Goal: Task Accomplishment & Management: Complete application form

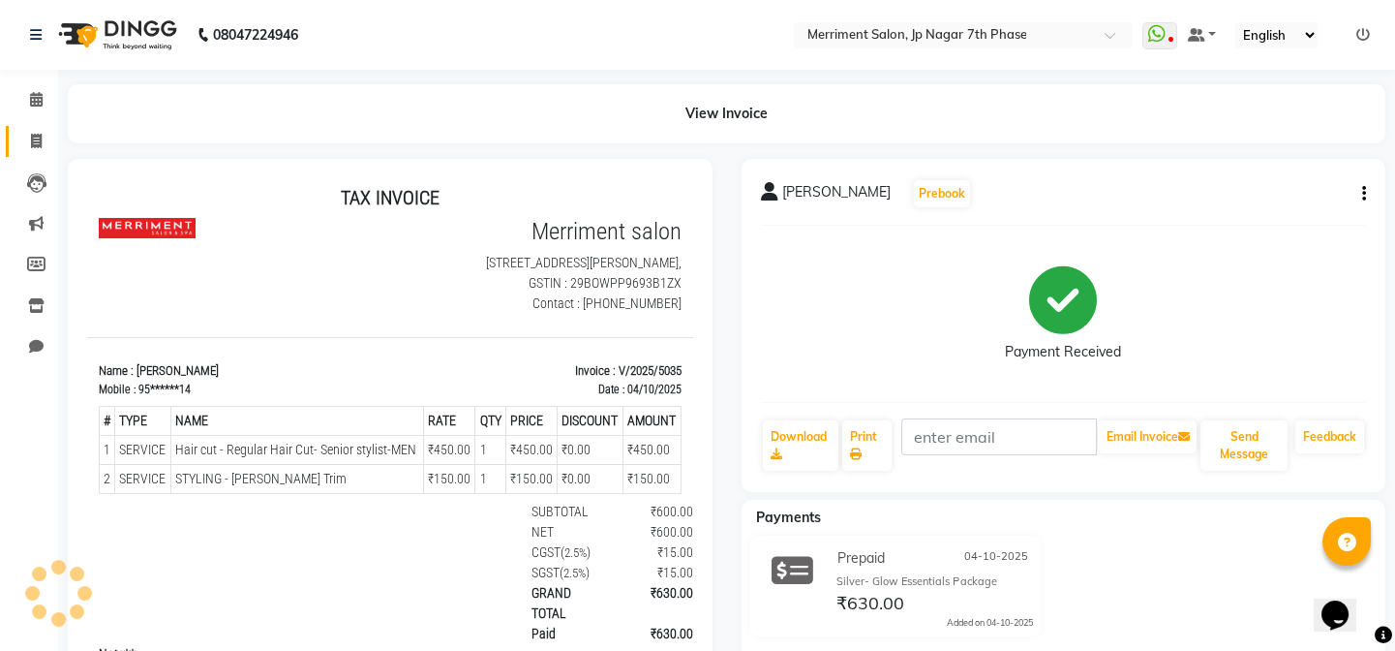
drag, startPoint x: 0, startPoint y: 0, endPoint x: 37, endPoint y: 145, distance: 149.8
click at [16, 135] on link "Invoice" at bounding box center [29, 142] width 46 height 32
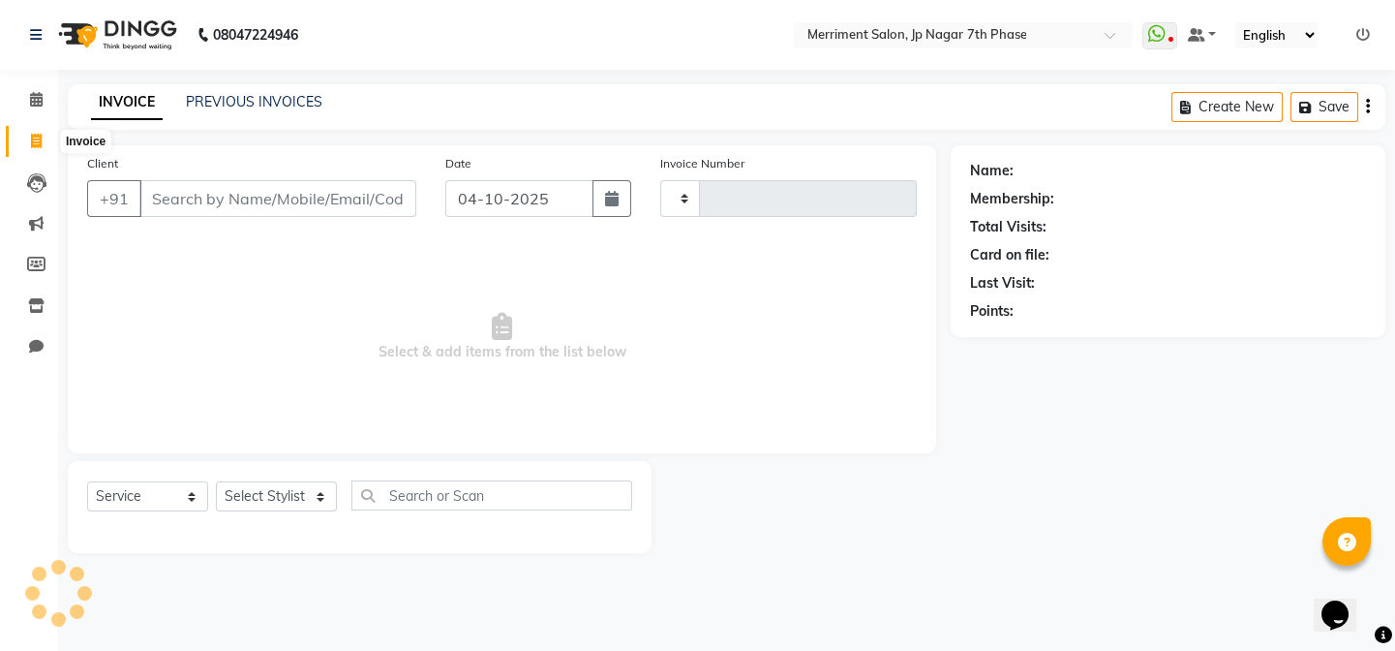
click at [37, 145] on icon at bounding box center [36, 141] width 11 height 15
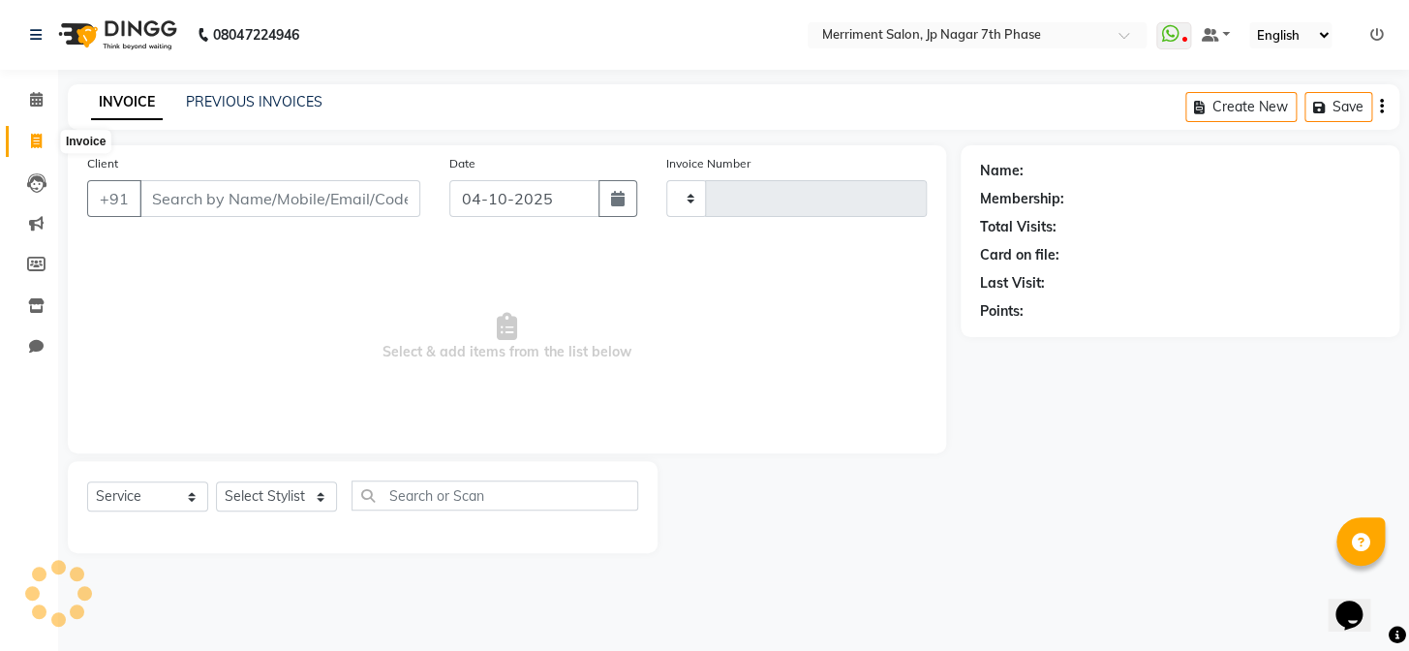
select select "service"
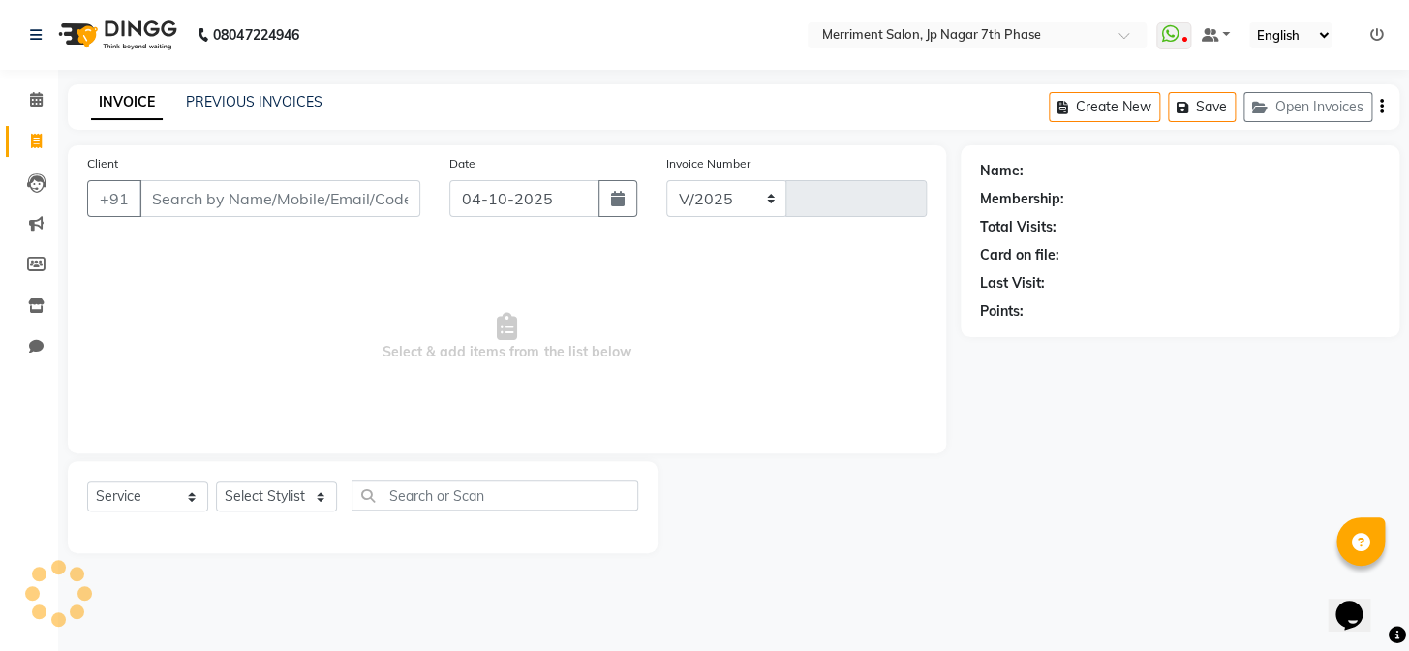
select select "4110"
type input "5036"
click at [214, 209] on input "Client" at bounding box center [279, 198] width 281 height 37
type input "9910002242"
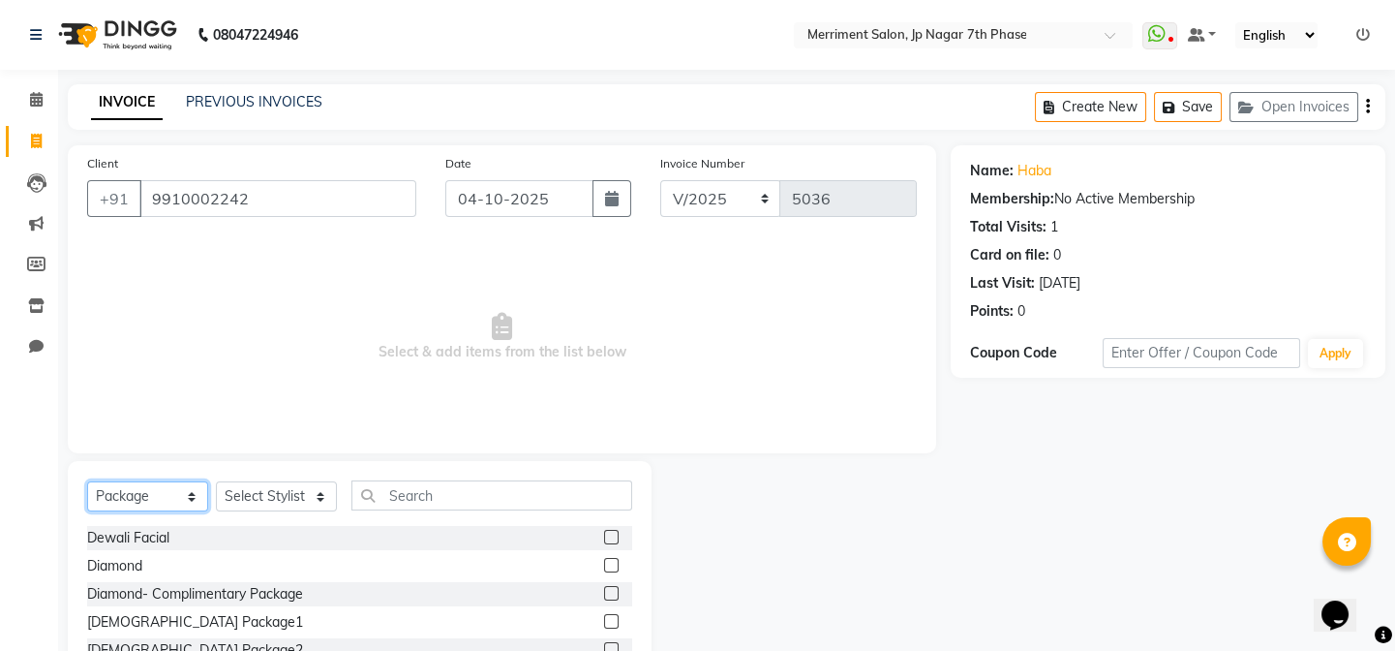
click at [137, 502] on select "Select Service Product Membership Package Voucher Prepaid Gift Card" at bounding box center [147, 496] width 121 height 30
select select "service"
click at [87, 481] on select "Select Service Product Membership Package Voucher Prepaid Gift Card" at bounding box center [147, 496] width 121 height 30
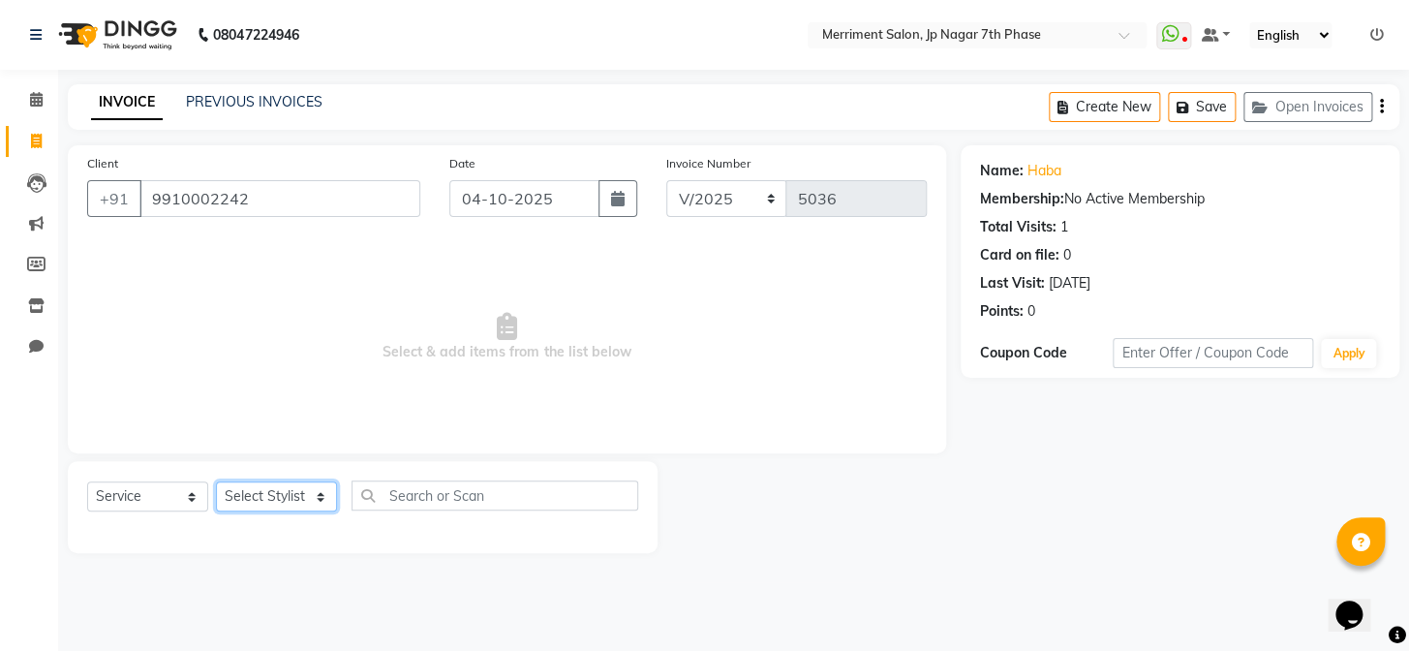
click at [233, 502] on select "Select Stylist Chiru [PERSON_NAME] [PERSON_NAME] Nirmal [PERSON_NAME] Priyanka …" at bounding box center [276, 496] width 121 height 30
select select "93014"
click at [216, 481] on select "Select Stylist Chiru [PERSON_NAME] [PERSON_NAME] Nirmal [PERSON_NAME] Priyanka …" at bounding box center [276, 496] width 121 height 30
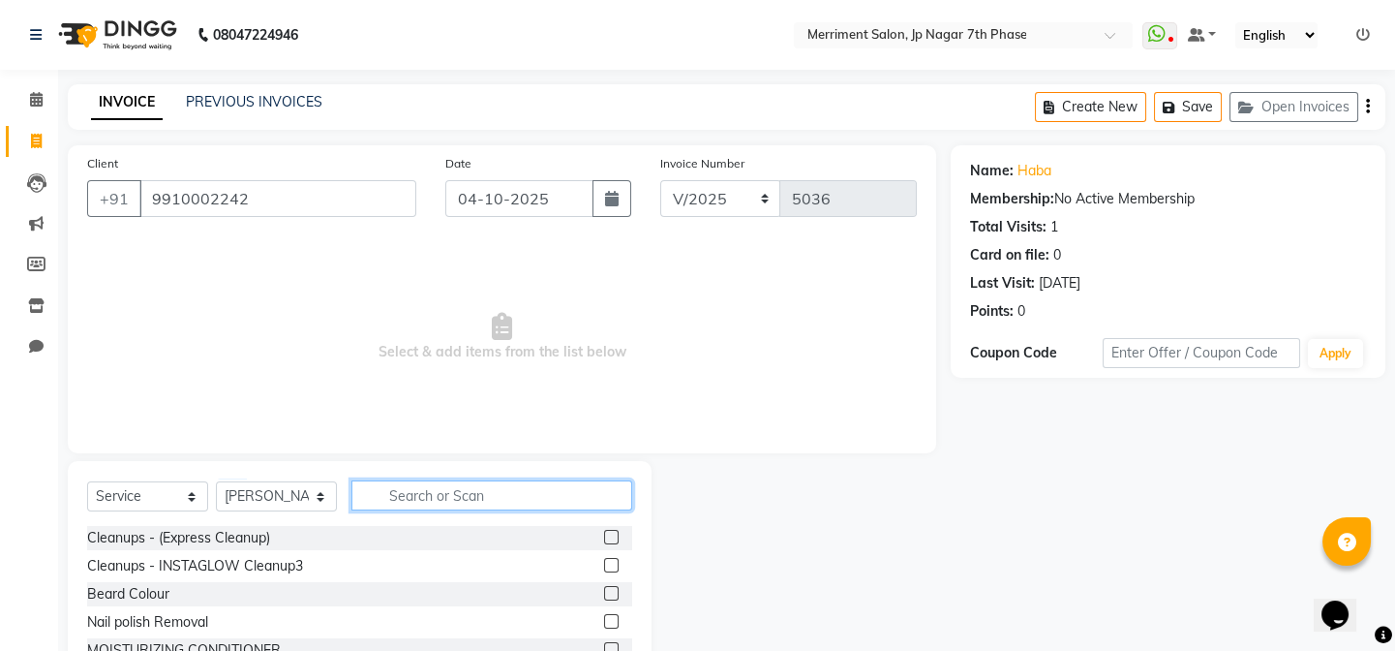
click at [454, 490] on input "text" at bounding box center [491, 495] width 281 height 30
type input "H"
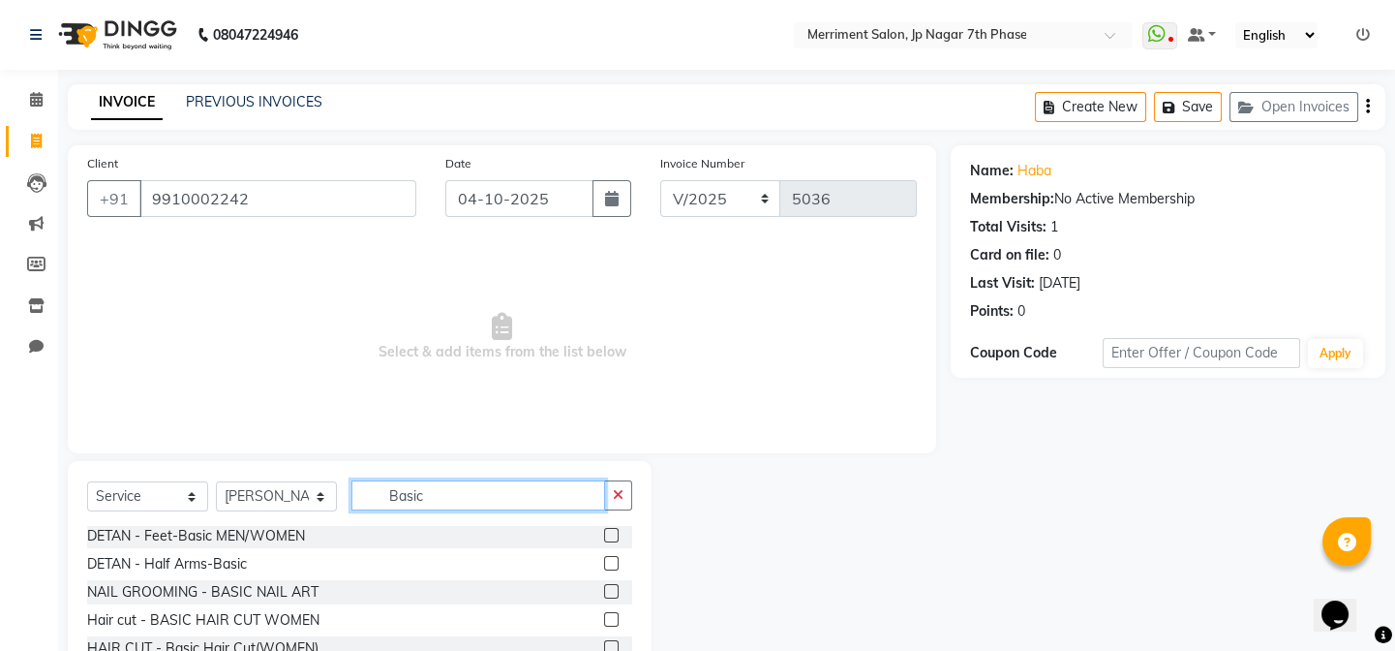
scroll to position [126, 0]
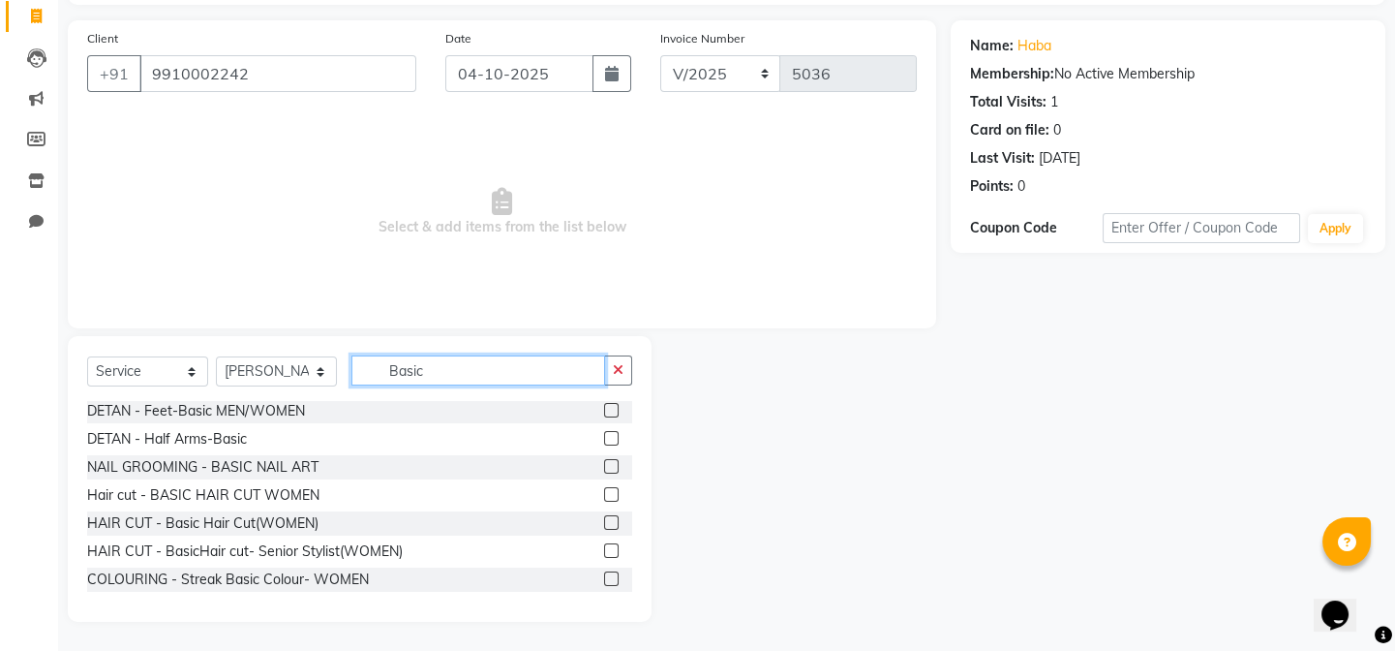
type input "Basic"
click at [604, 494] on label at bounding box center [611, 494] width 15 height 15
click at [604, 494] on input "checkbox" at bounding box center [610, 495] width 13 height 13
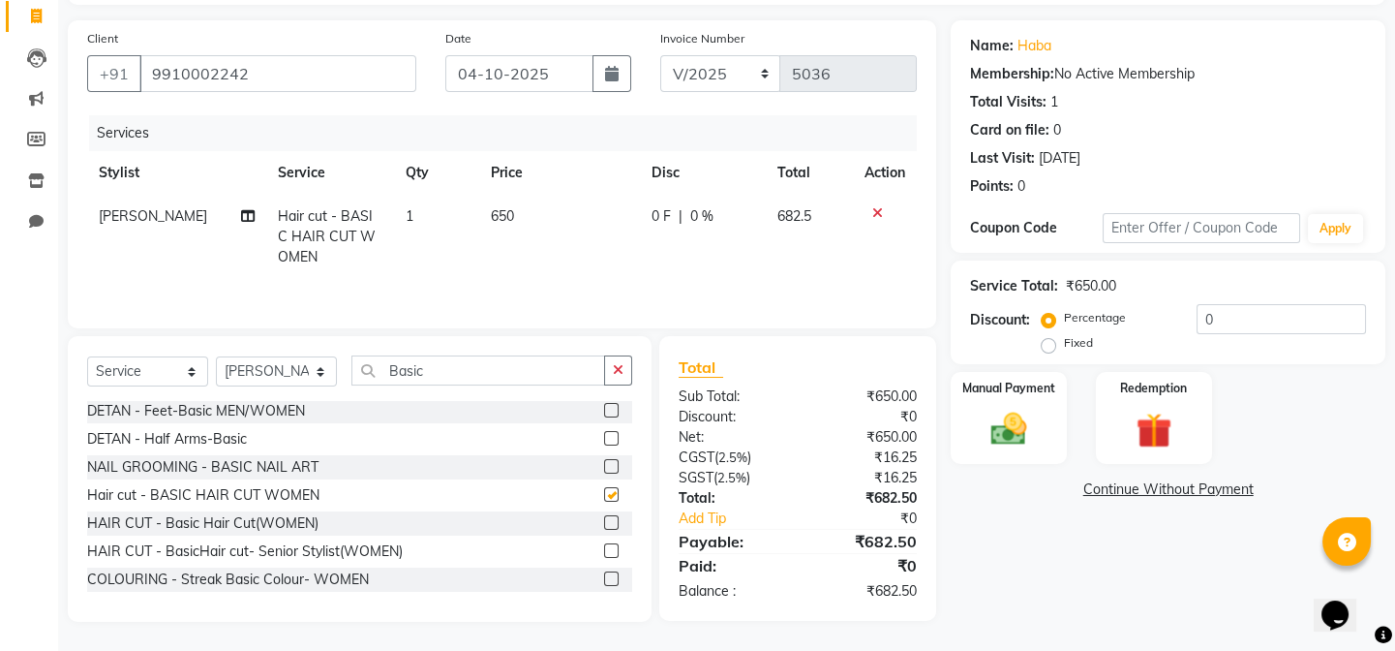
checkbox input "false"
click at [500, 217] on span "650" at bounding box center [502, 215] width 23 height 17
select select "93014"
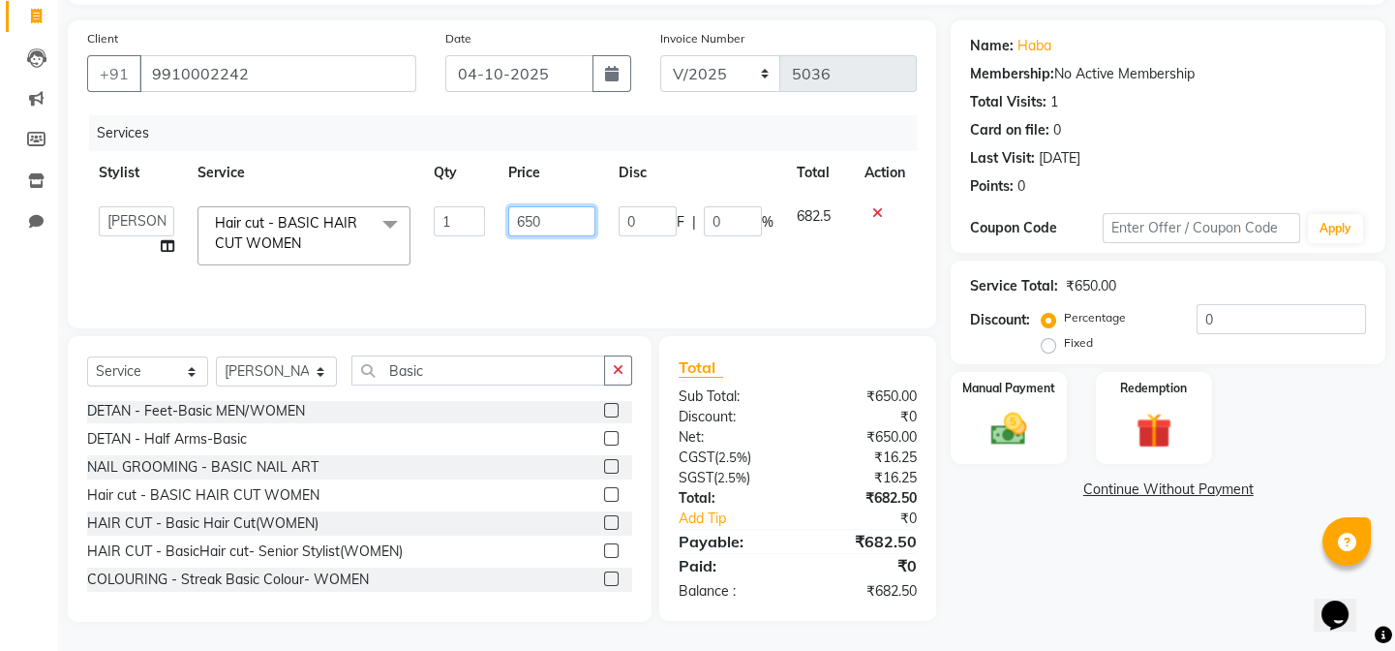
click at [561, 216] on input "650" at bounding box center [552, 221] width 88 height 30
type input "6"
type input "1200"
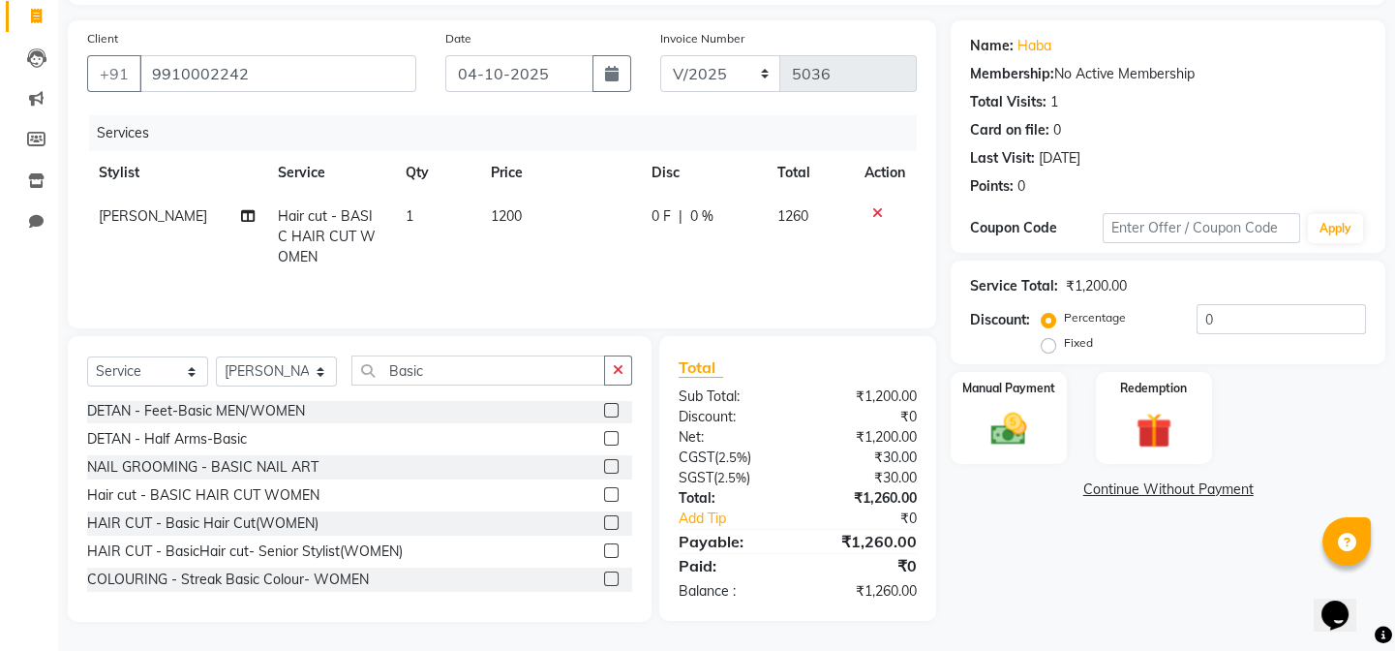
click at [609, 259] on tr "Monish Shafeek Hair cut - BASIC HAIR CUT WOMEN 1 1200 0 F | 0 % 1260" at bounding box center [502, 237] width 830 height 84
click at [1020, 417] on img at bounding box center [1009, 429] width 60 height 43
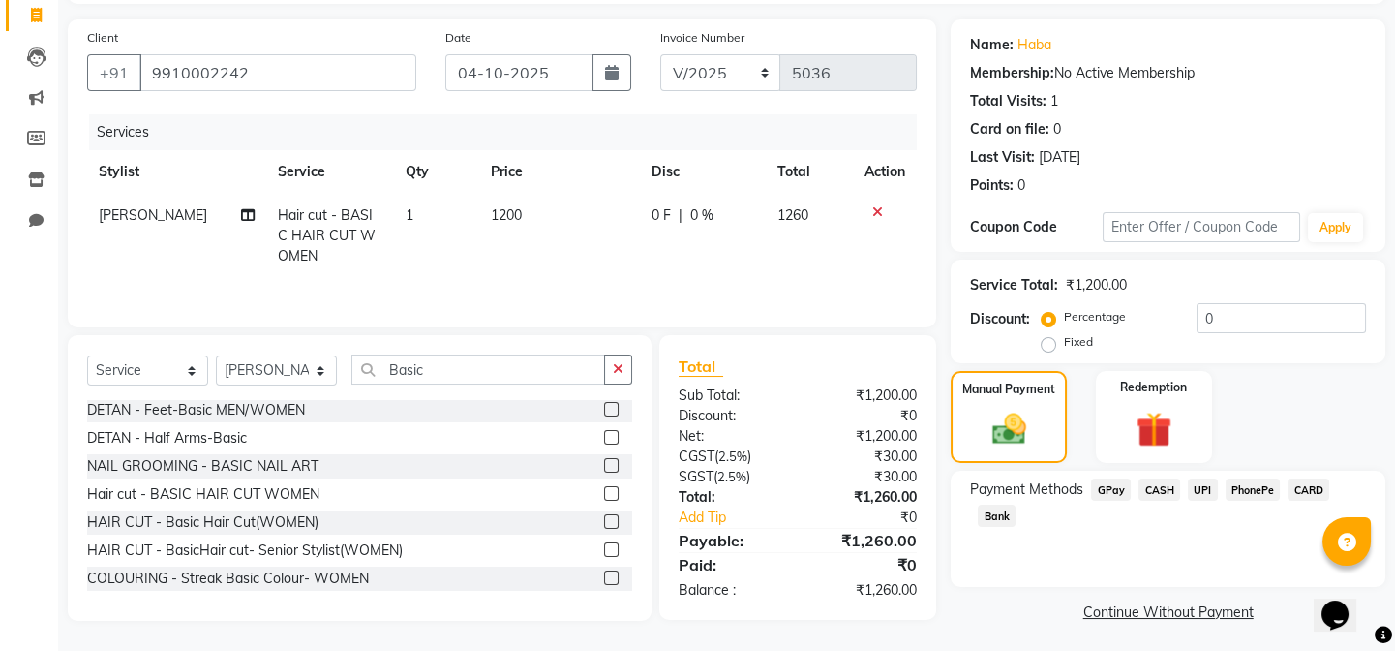
click at [1199, 495] on span "UPI" at bounding box center [1203, 489] width 30 height 22
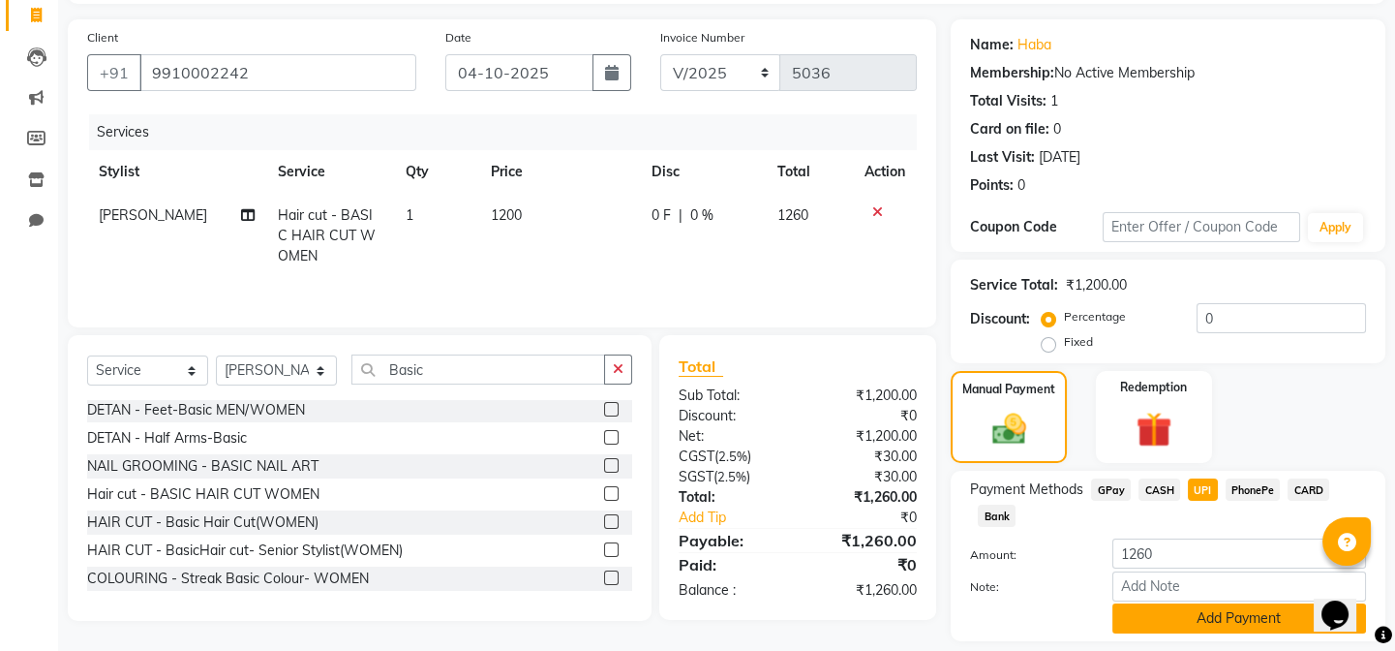
scroll to position [185, 0]
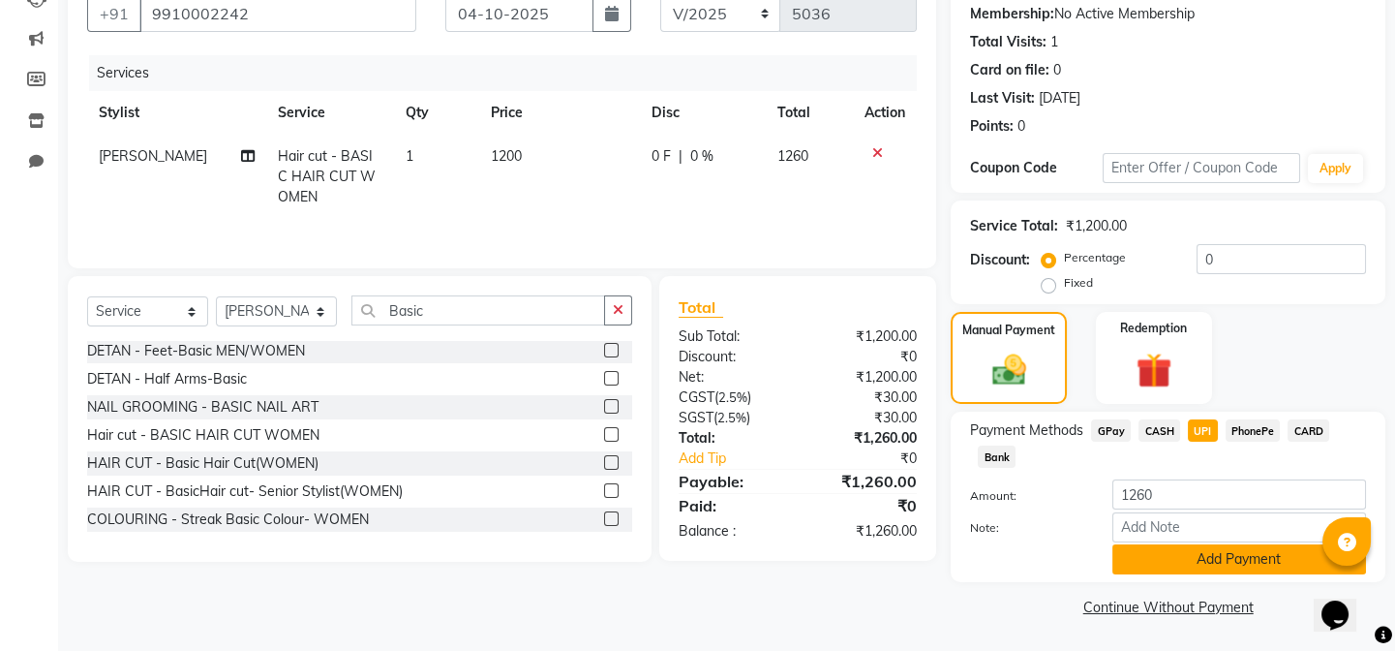
click at [1181, 552] on button "Add Payment" at bounding box center [1239, 559] width 254 height 30
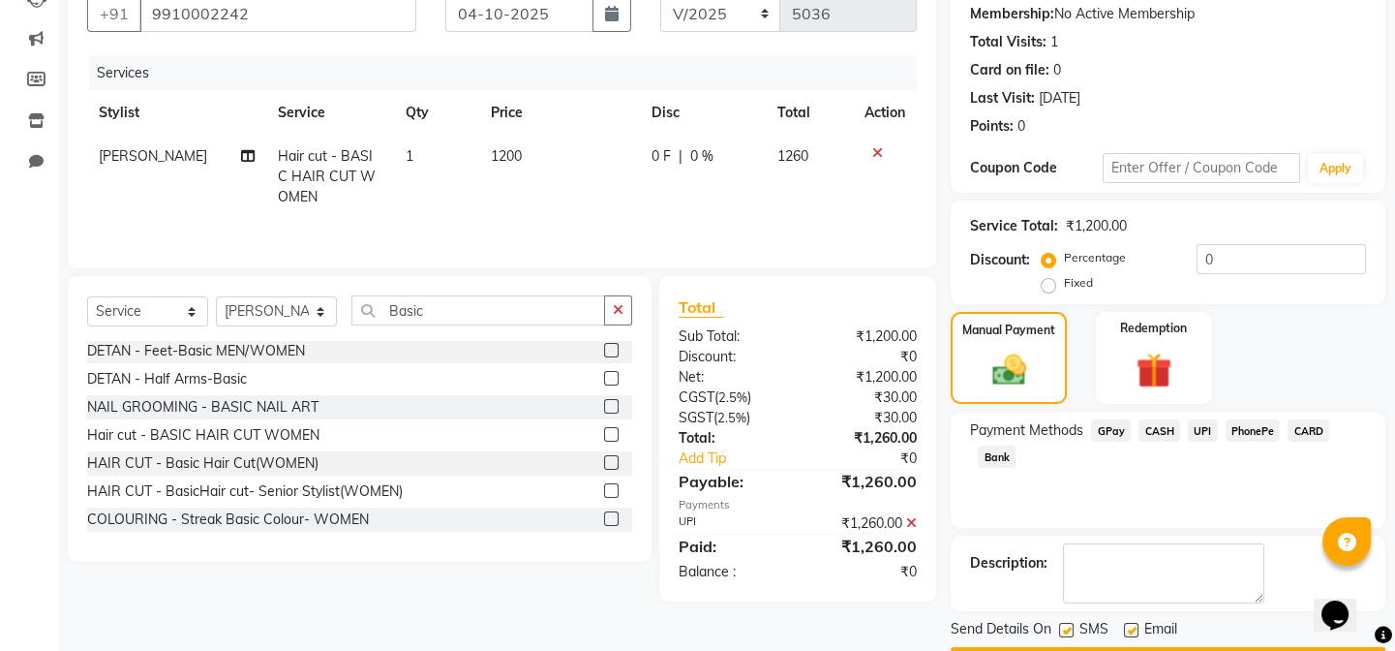
scroll to position [239, 0]
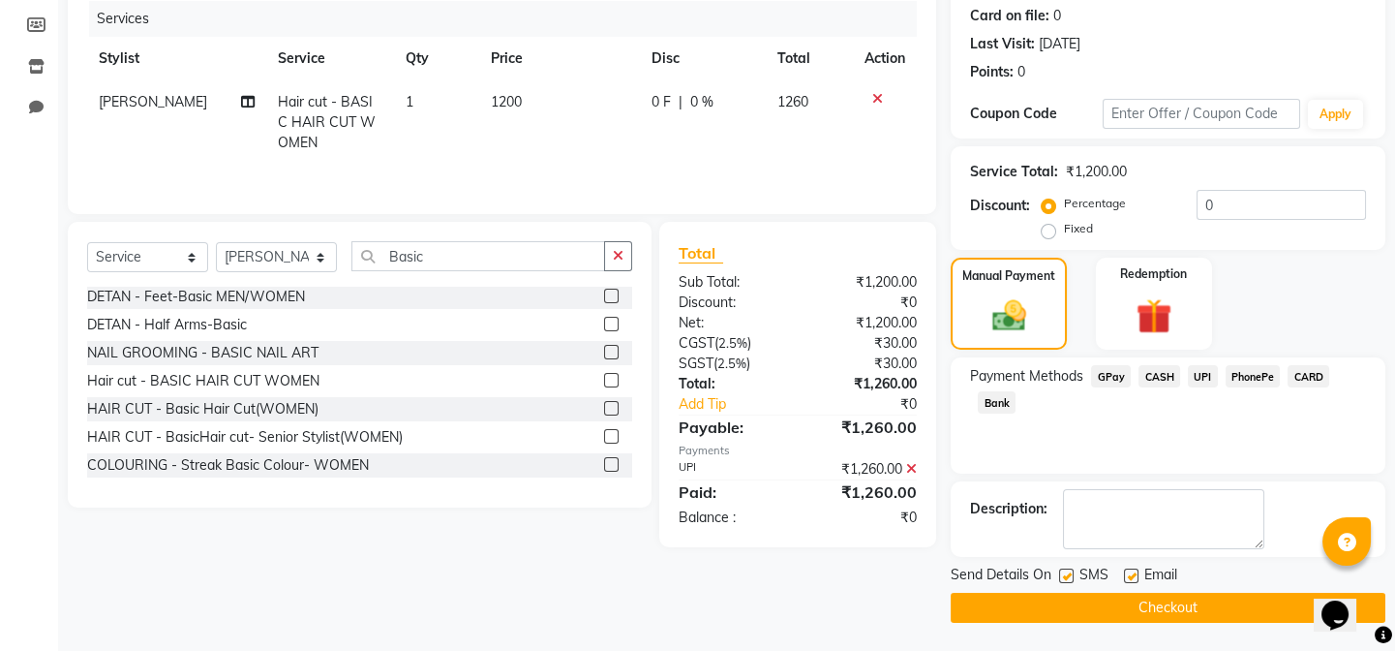
click at [1173, 595] on button "Checkout" at bounding box center [1168, 608] width 435 height 30
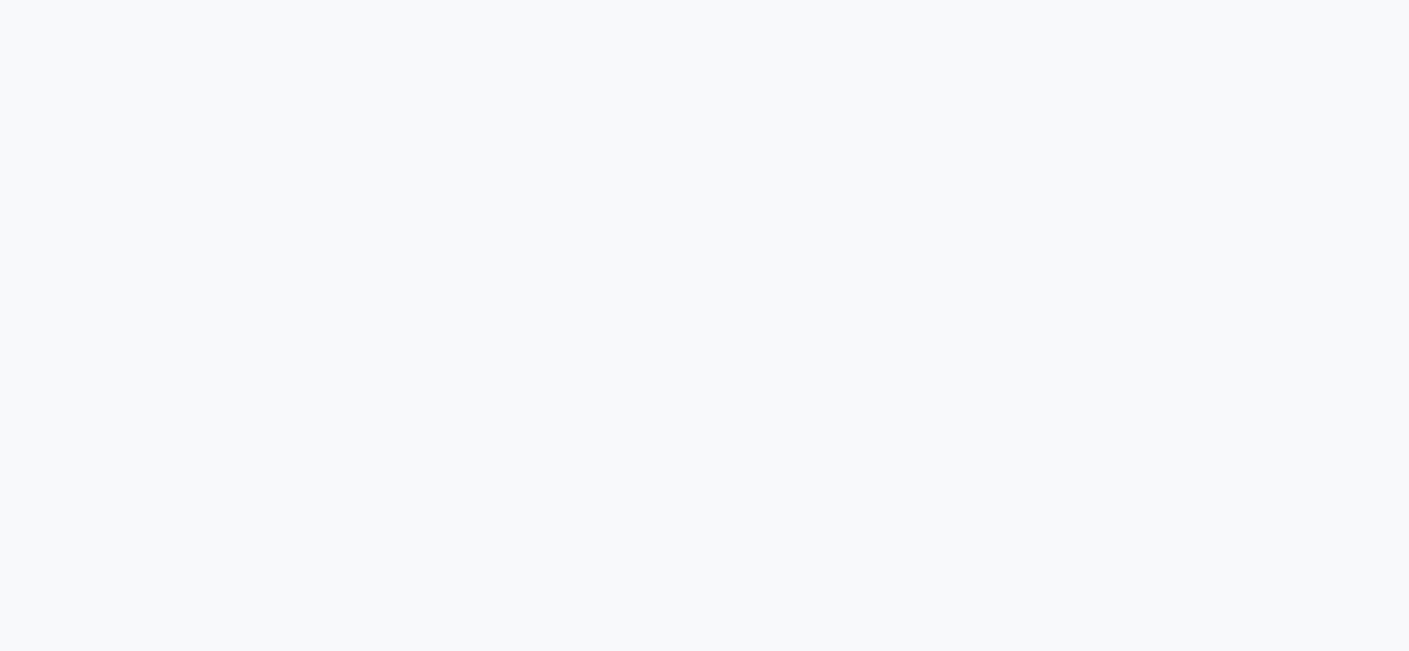
select select "service"
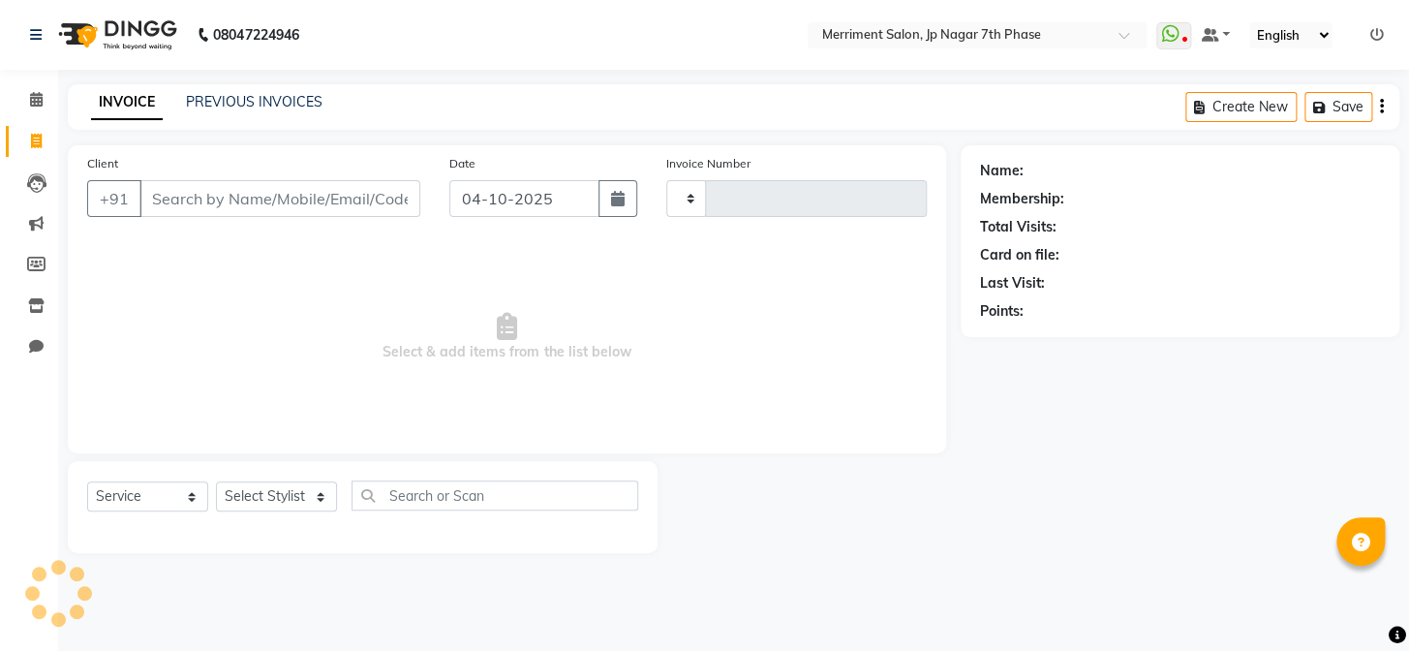
type input "5037"
select select "4110"
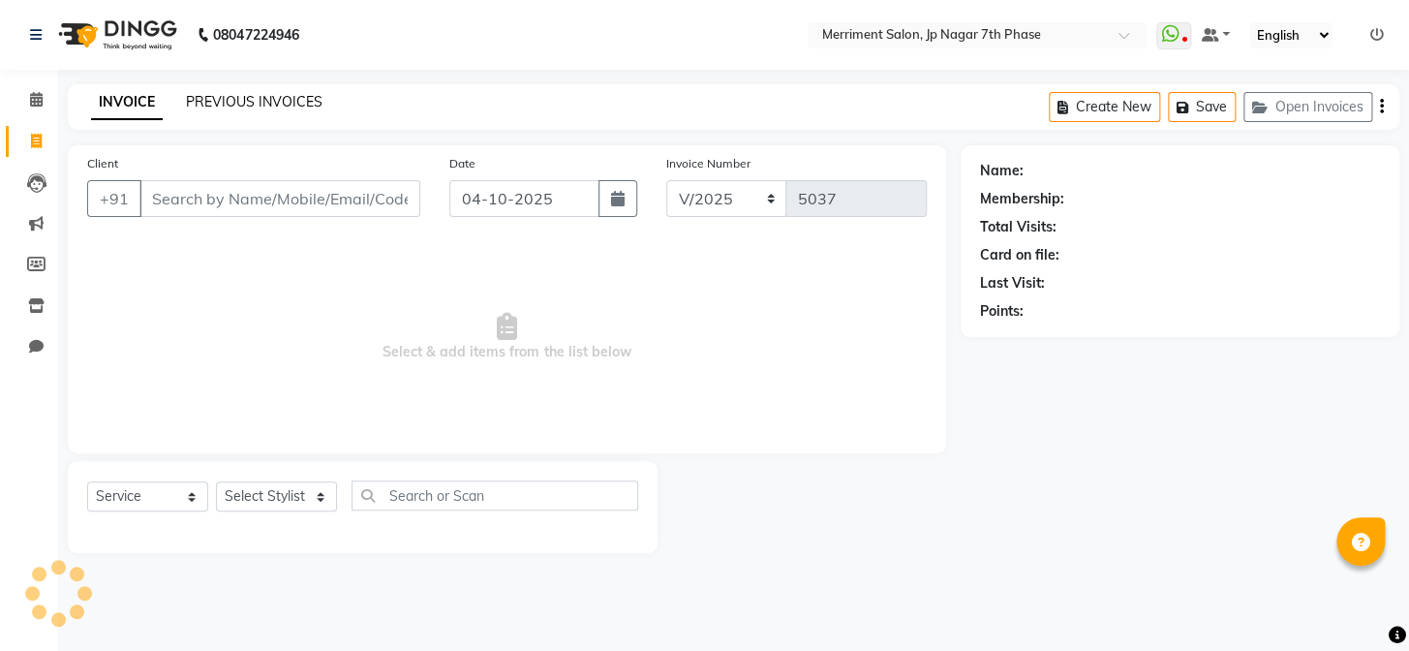
select select "package"
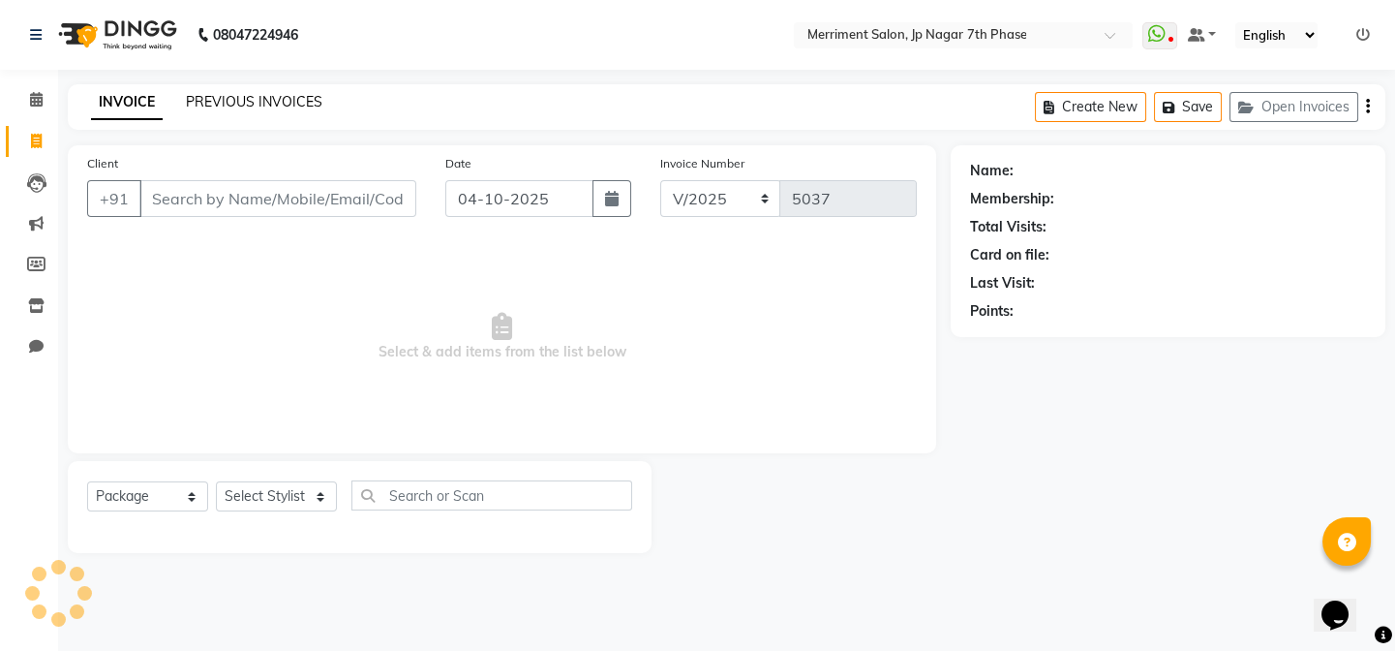
click at [214, 96] on link "PREVIOUS INVOICES" at bounding box center [254, 101] width 137 height 17
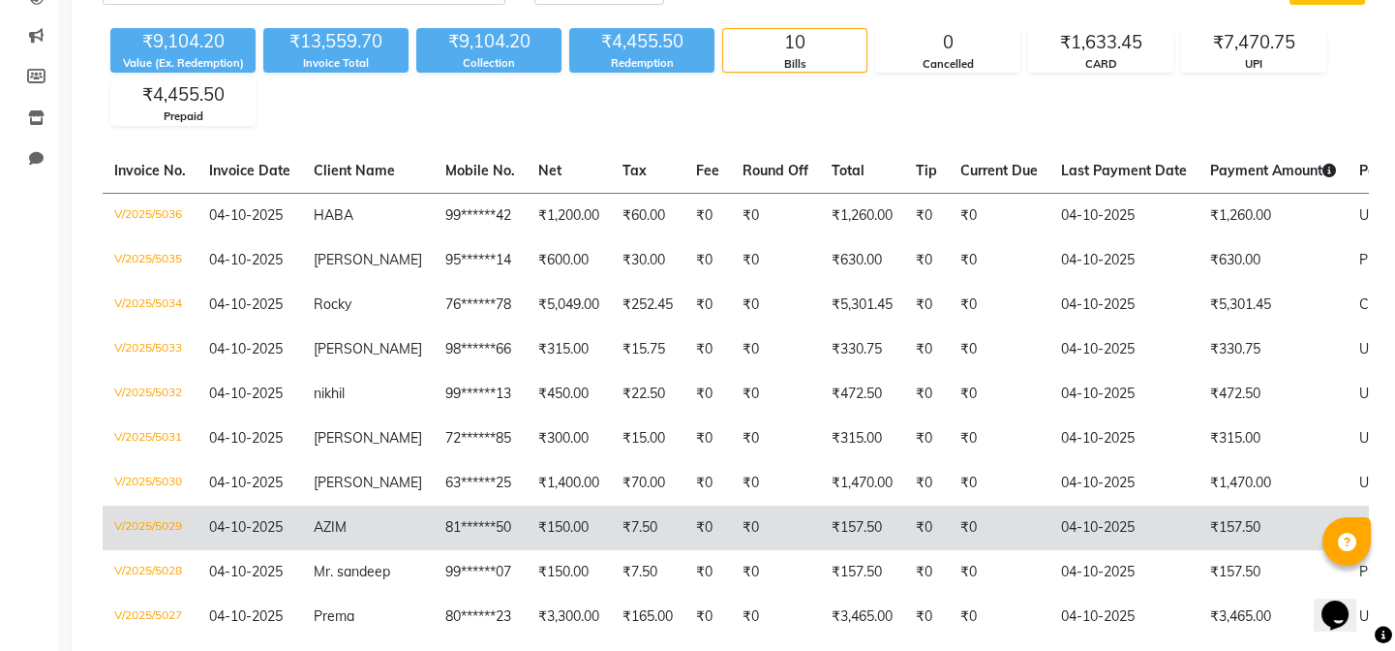
scroll to position [120, 0]
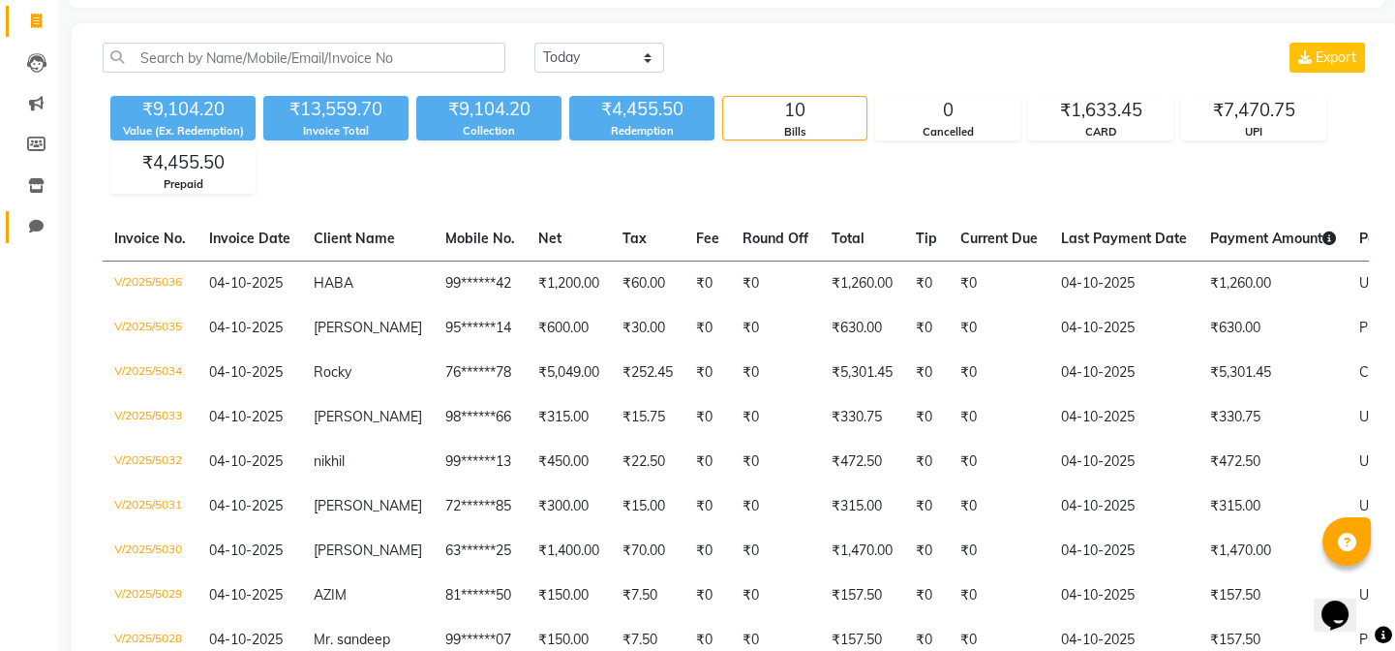
click at [40, 217] on span at bounding box center [36, 227] width 34 height 22
select select "100"
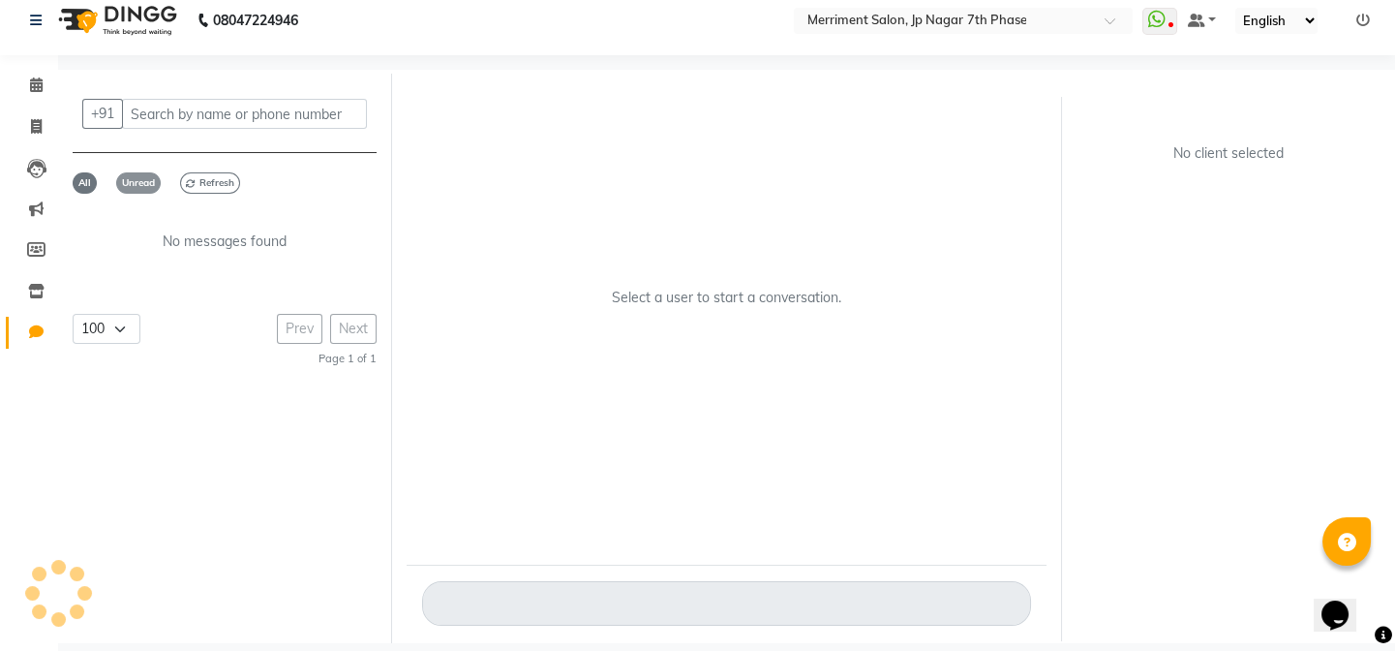
scroll to position [14, 0]
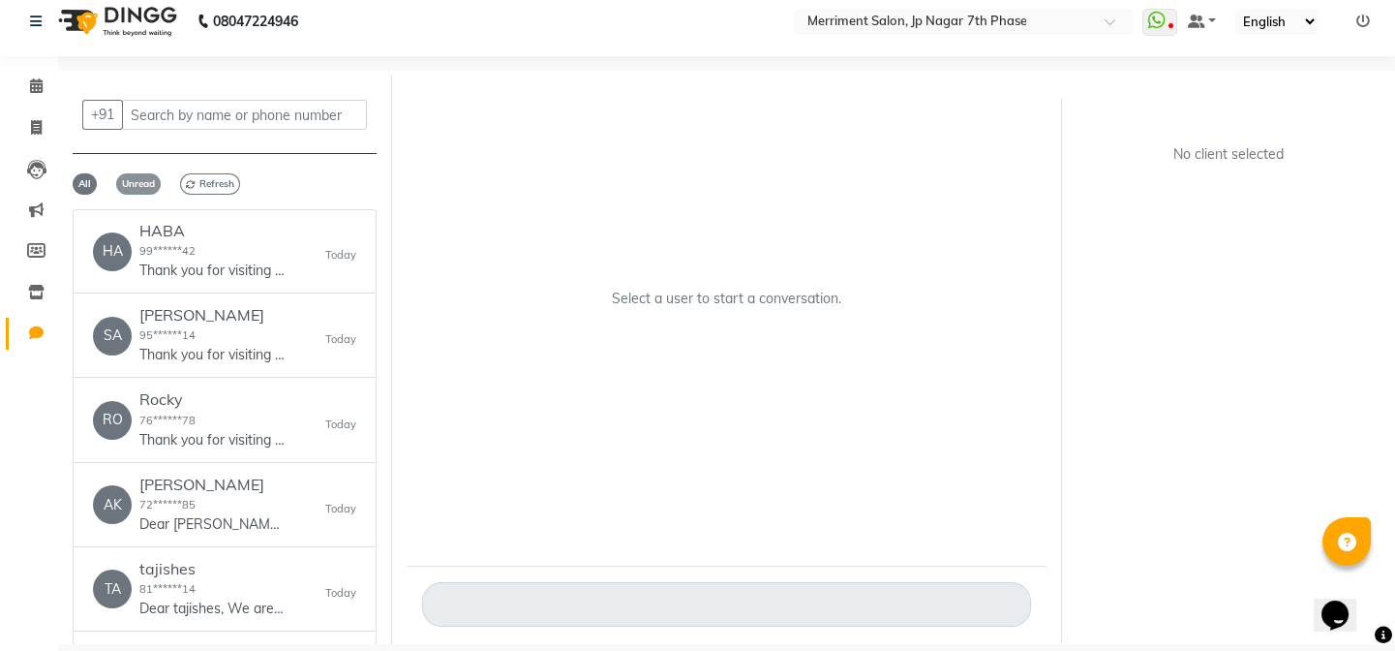
click at [144, 176] on span "Unread" at bounding box center [138, 183] width 45 height 21
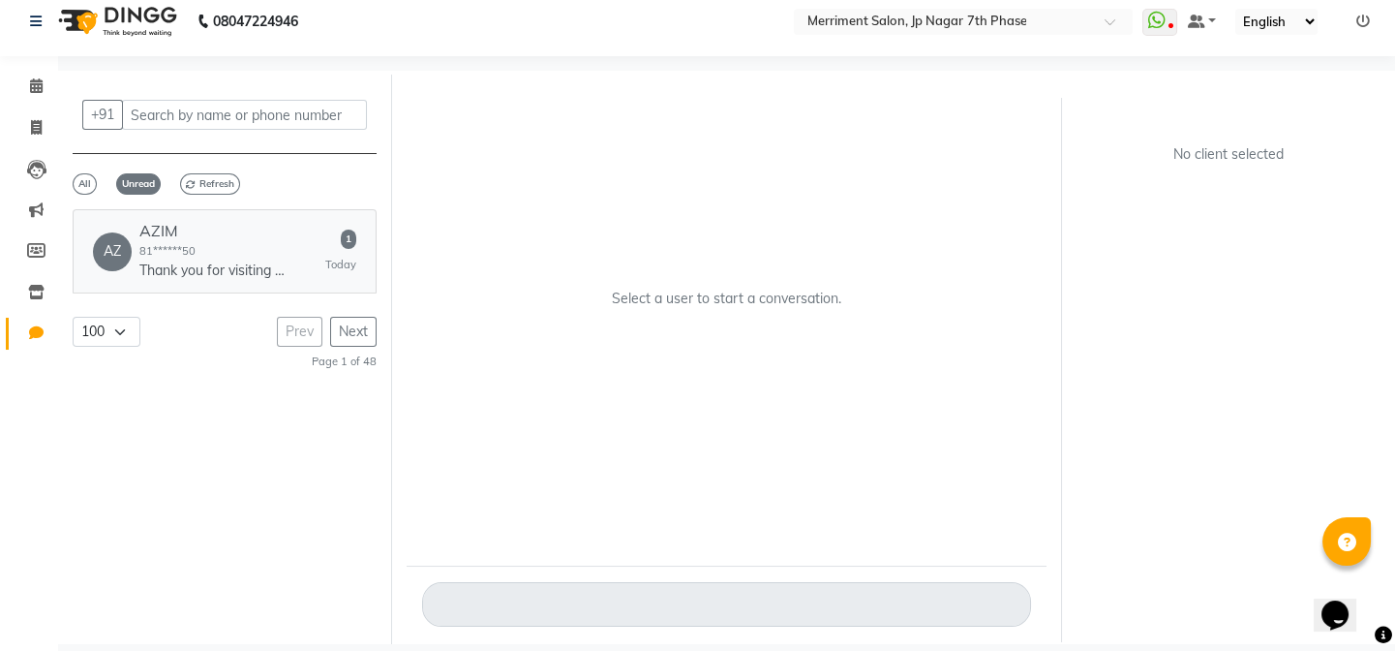
click at [293, 246] on div "AZ AZIM 81******50 Thank you for visiting Merriment salon! We hope you had a gr…" at bounding box center [224, 251] width 263 height 59
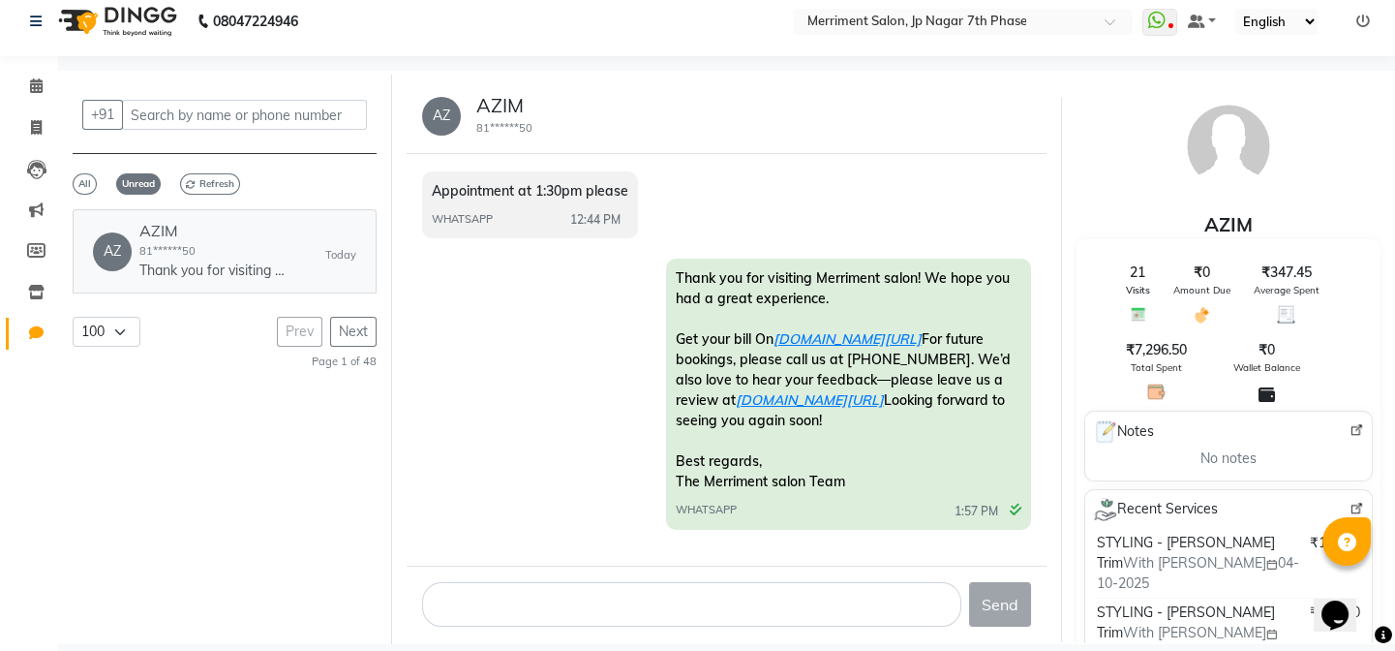
scroll to position [847, 0]
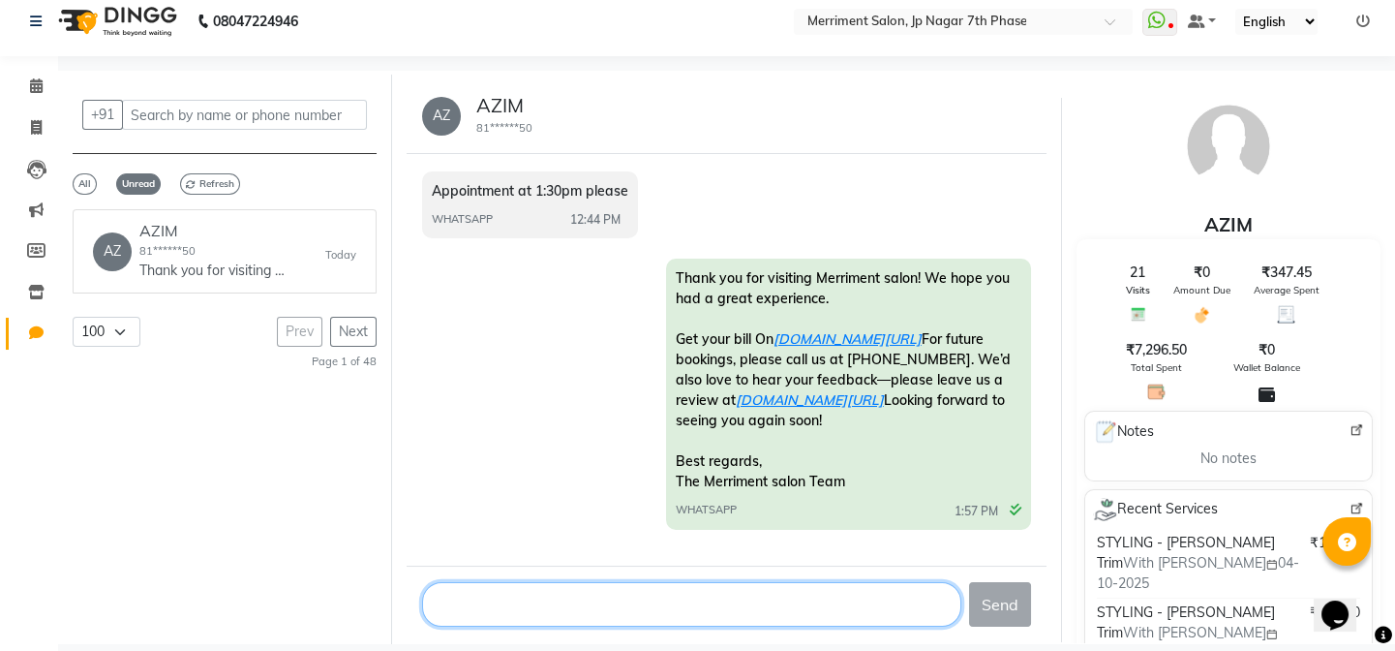
click at [475, 600] on textarea at bounding box center [691, 604] width 539 height 45
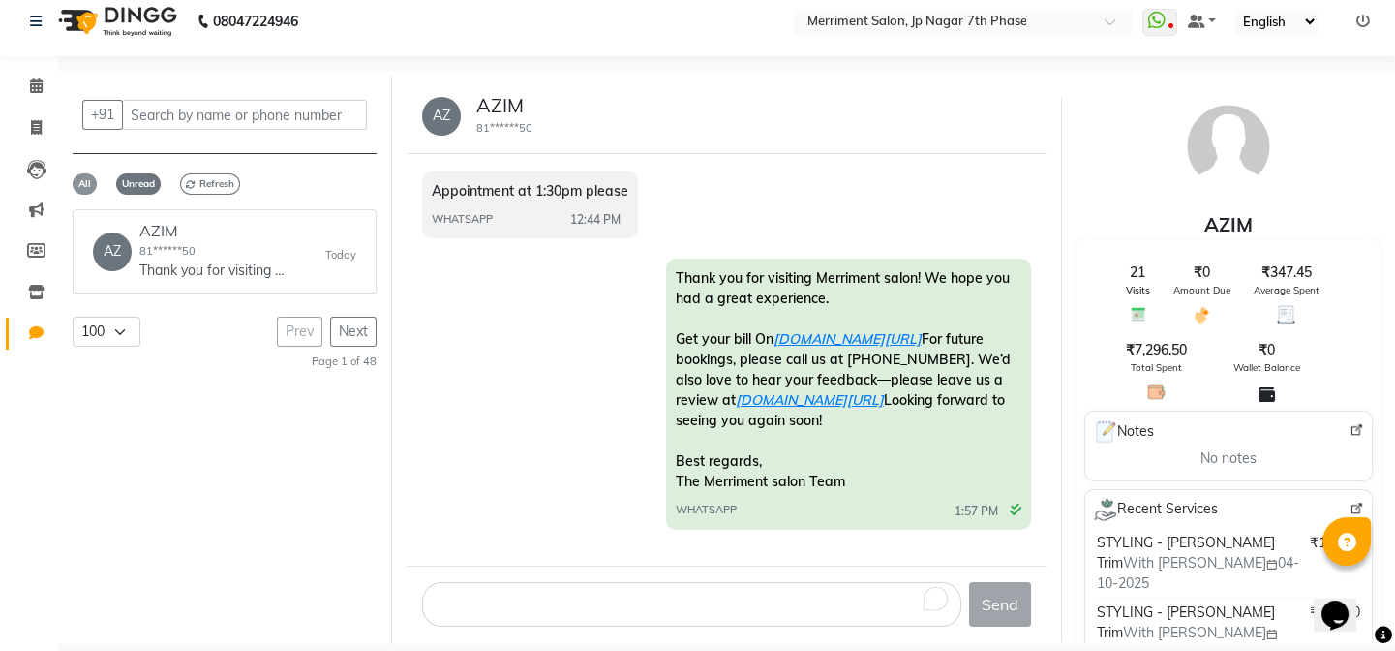
click at [76, 184] on span "All" at bounding box center [85, 183] width 24 height 21
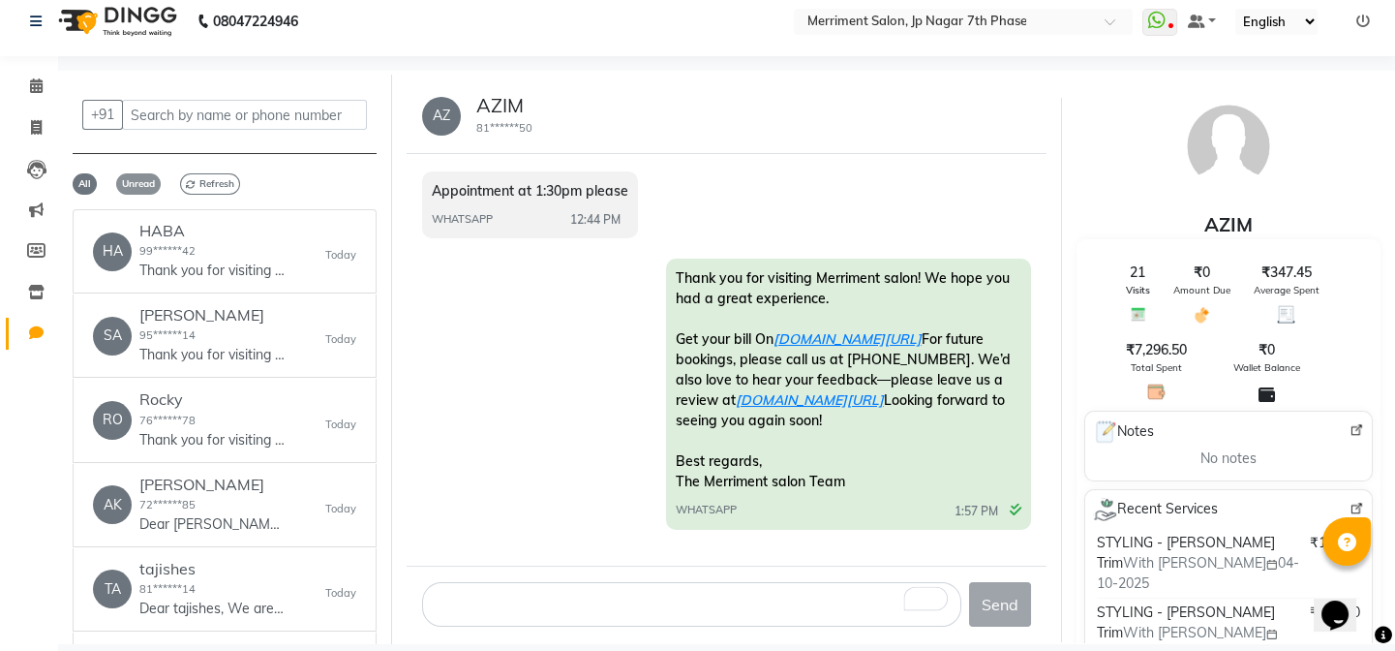
click at [133, 183] on span "Unread" at bounding box center [138, 183] width 45 height 21
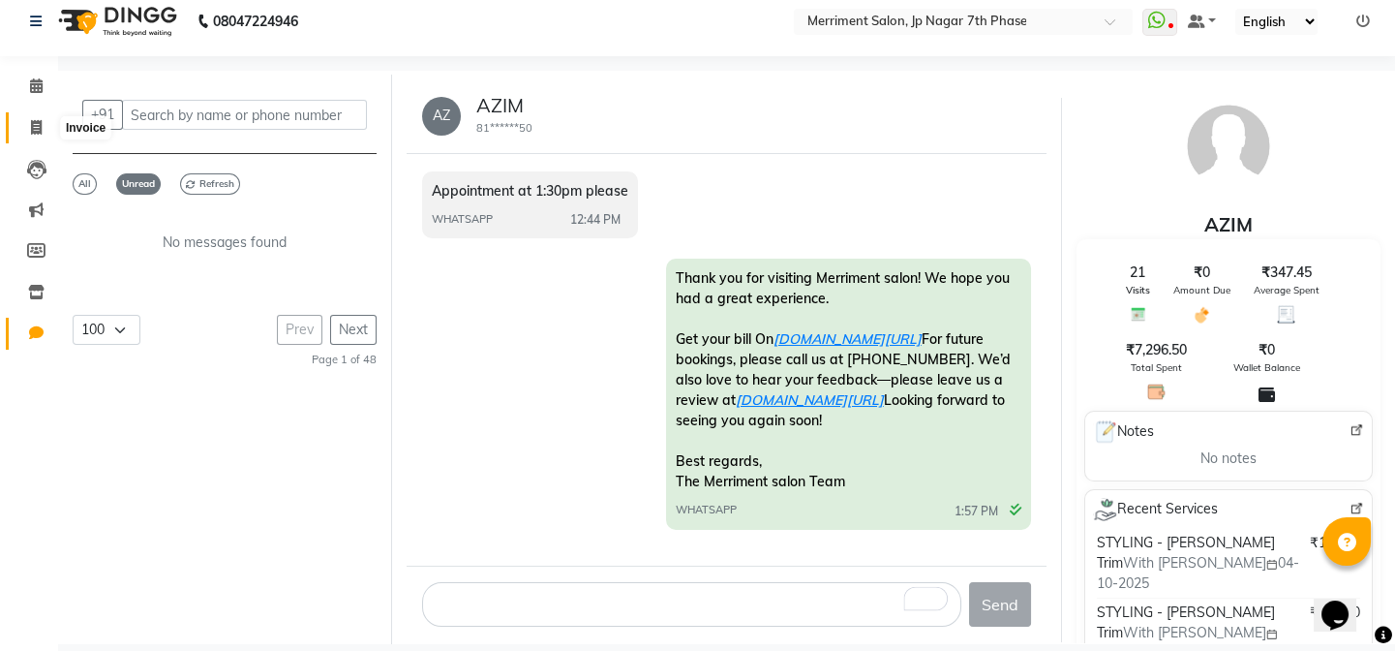
click at [28, 136] on span at bounding box center [36, 128] width 34 height 22
select select "service"
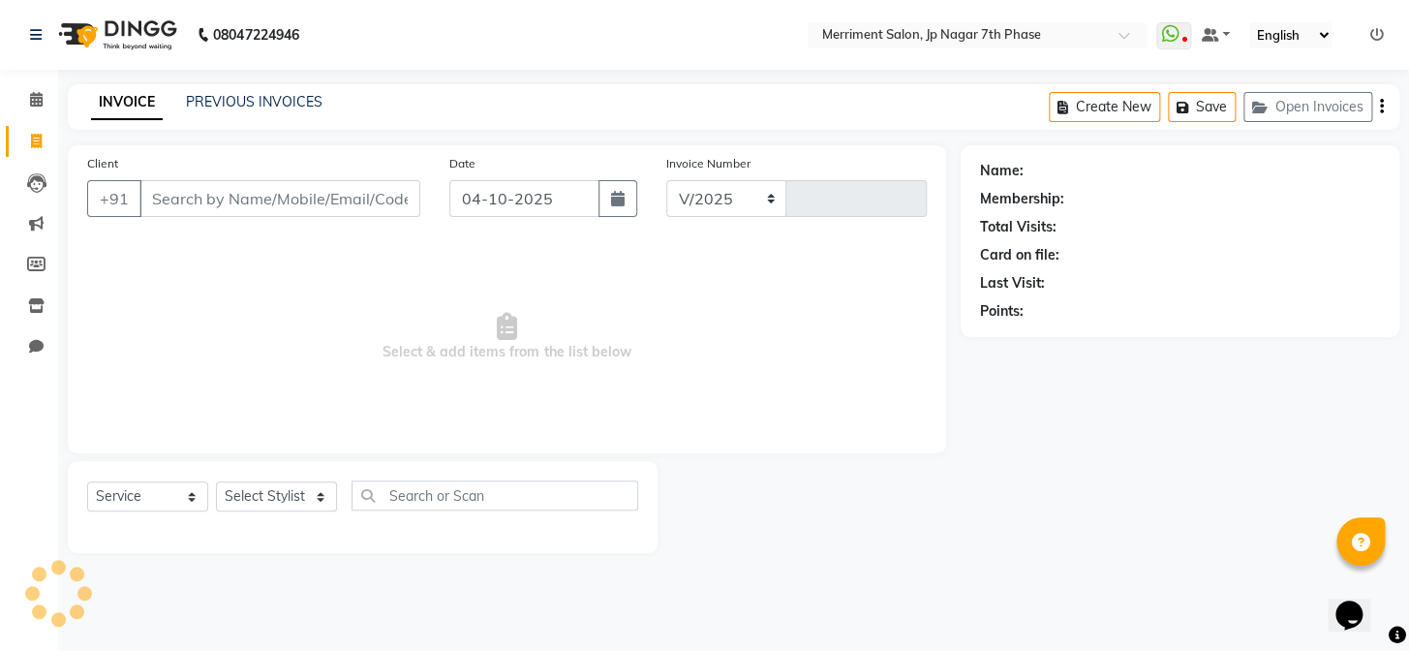
select select "4110"
type input "5037"
select select "package"
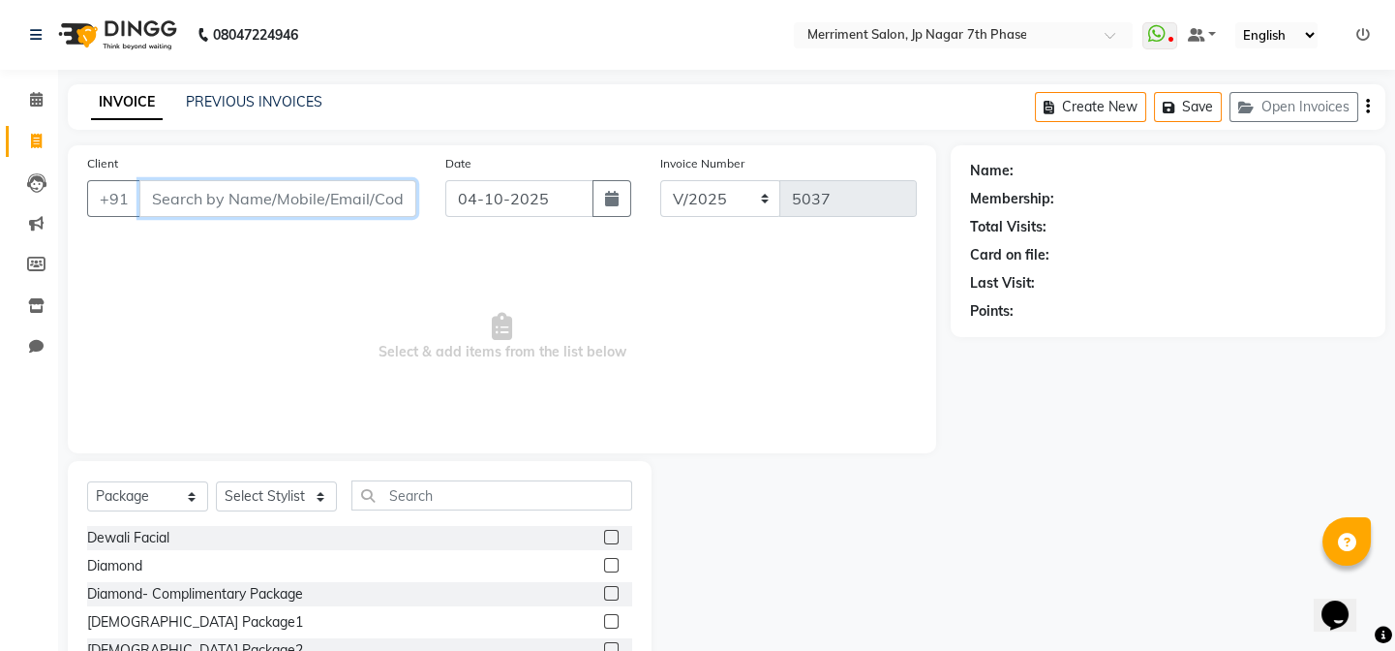
click at [349, 184] on input "Client" at bounding box center [277, 198] width 277 height 37
paste input "7204917285"
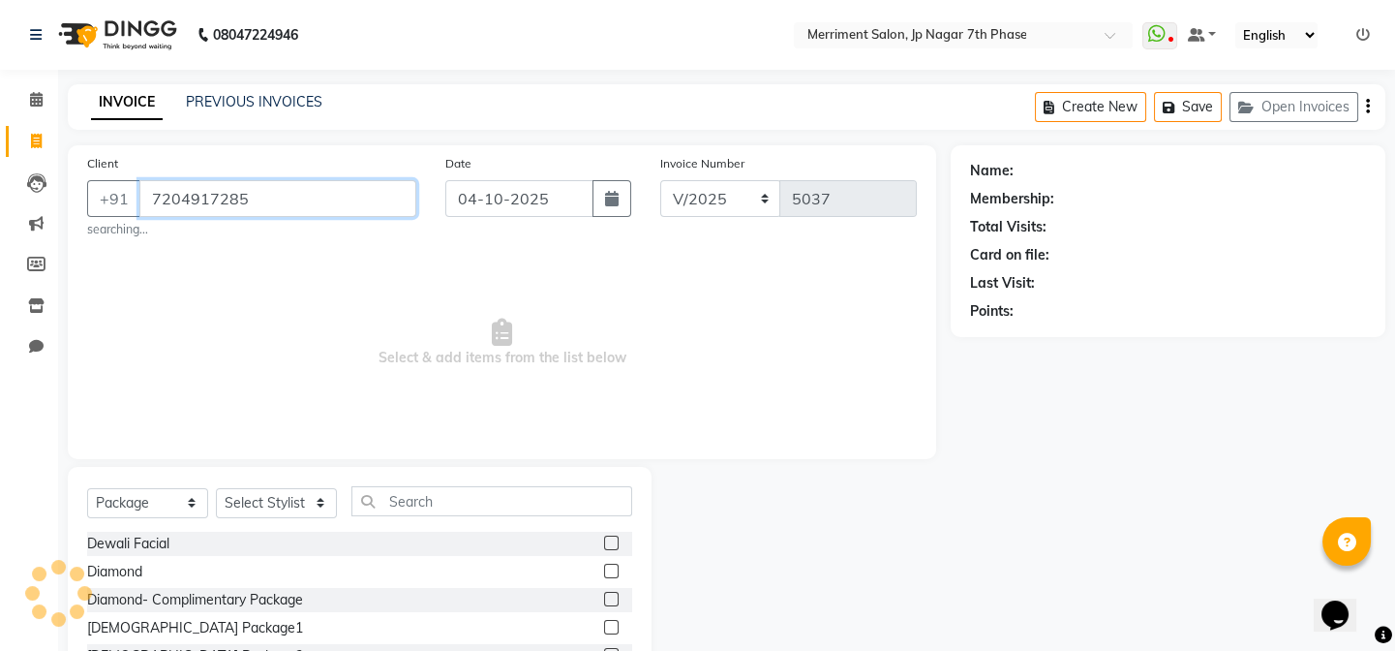
type input "7204917285"
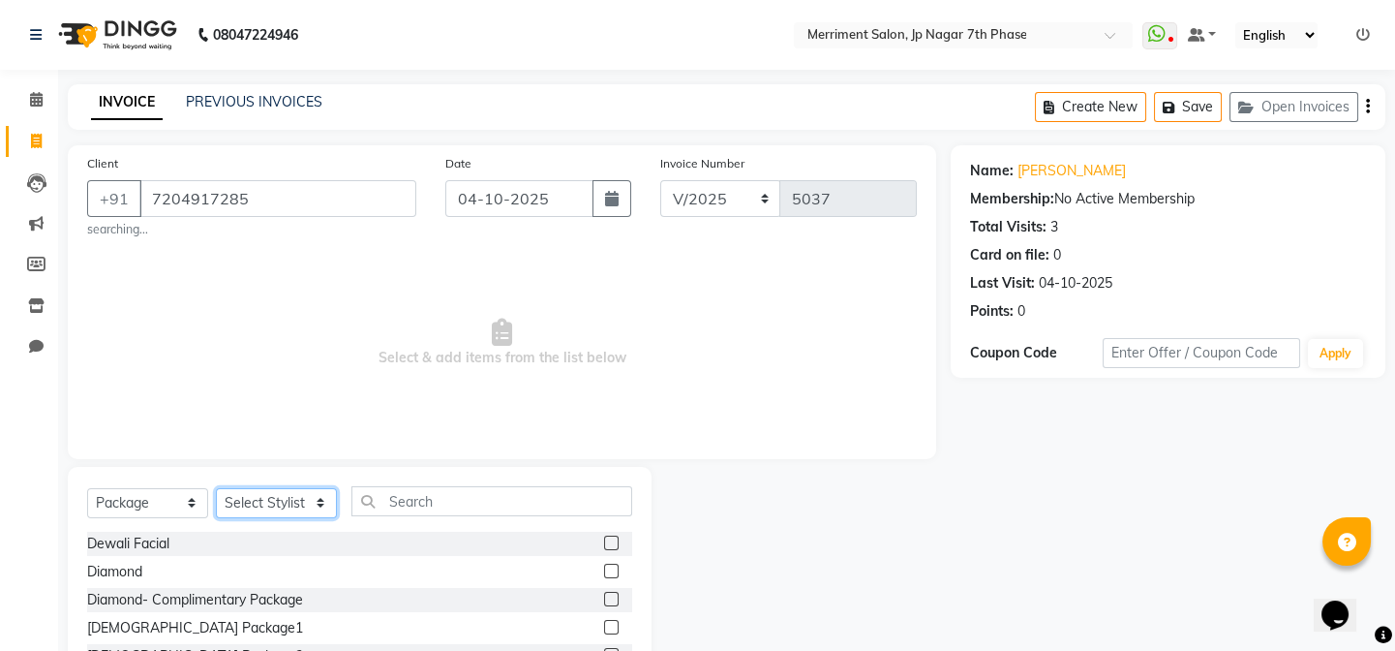
click at [274, 493] on select "Select Stylist Chiru [PERSON_NAME] [PERSON_NAME] Nirmal [PERSON_NAME] Priyanka …" at bounding box center [276, 503] width 121 height 30
select select "93014"
click at [216, 488] on select "Select Stylist Chiru [PERSON_NAME] [PERSON_NAME] Nirmal [PERSON_NAME] Priyanka …" at bounding box center [276, 503] width 121 height 30
click at [452, 493] on input "text" at bounding box center [491, 501] width 281 height 30
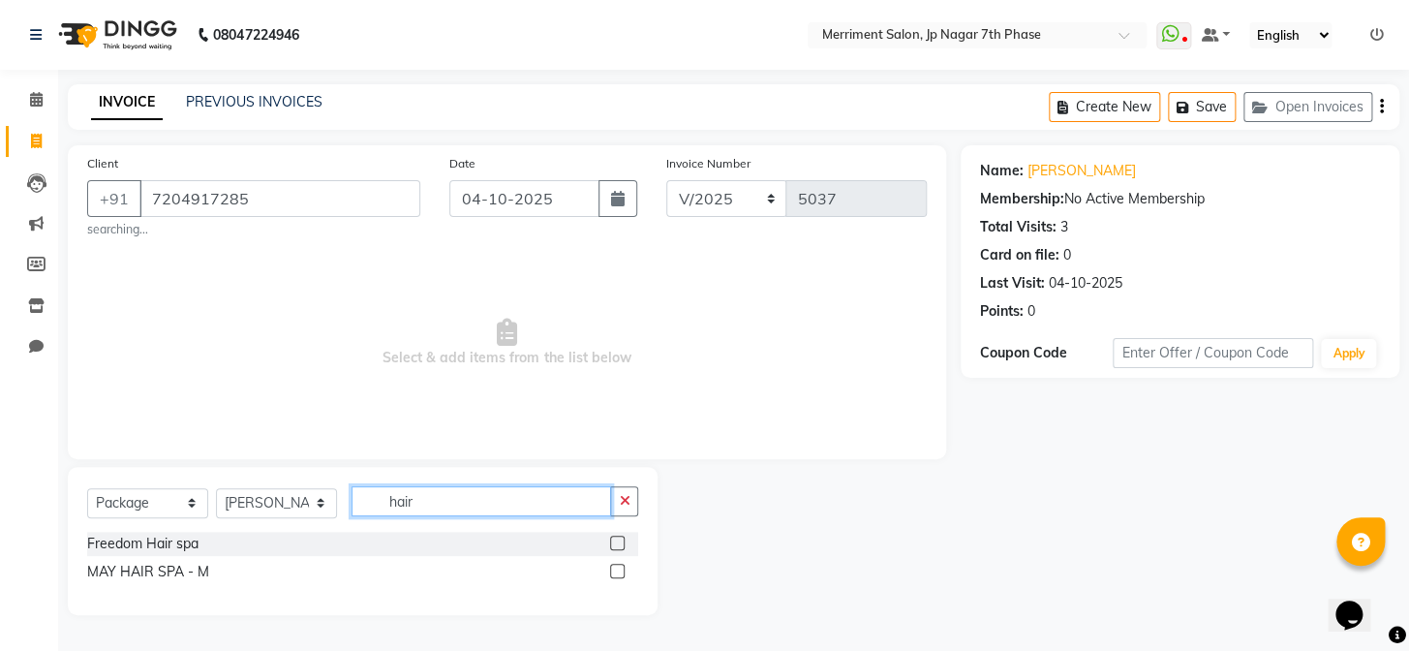
type input "hair"
drag, startPoint x: 56, startPoint y: 519, endPoint x: 75, endPoint y: 522, distance: 18.6
click at [68, 519] on div "Select Service Product Membership Package Voucher Prepaid Gift Card Select Styl…" at bounding box center [355, 541] width 604 height 148
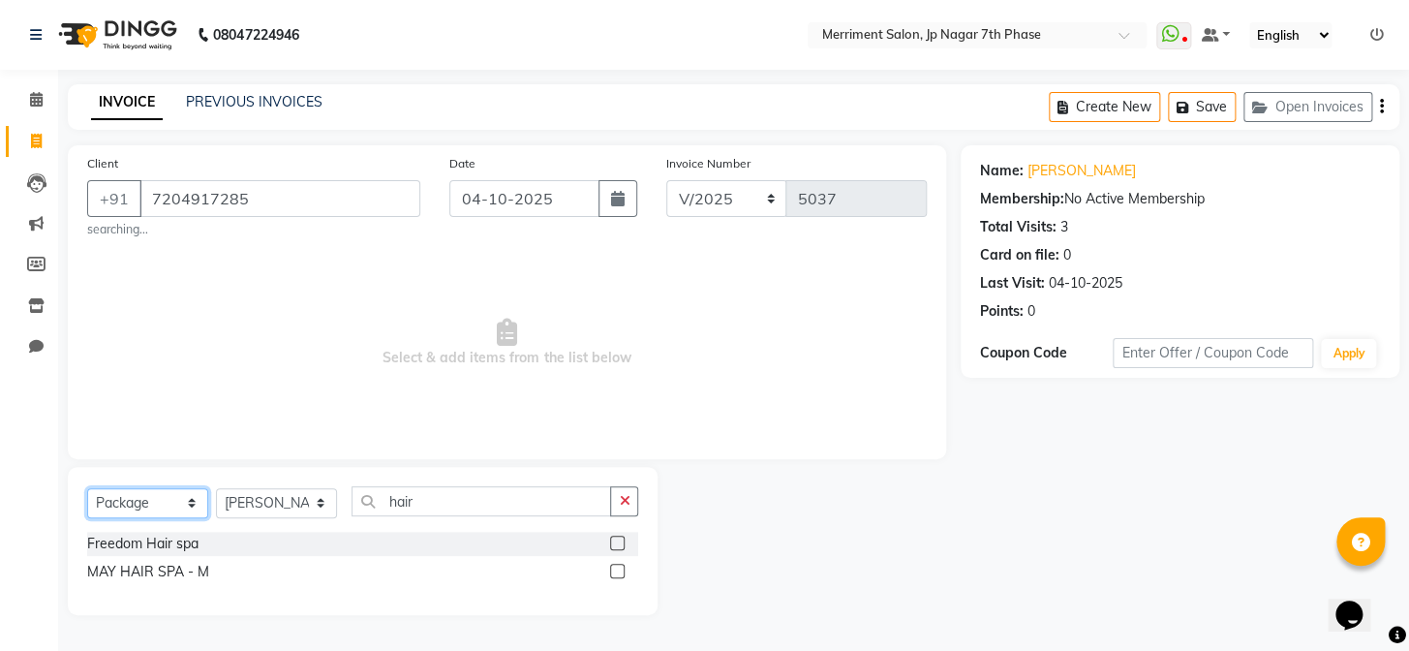
click at [116, 497] on select "Select Service Product Membership Package Voucher Prepaid Gift Card" at bounding box center [147, 503] width 121 height 30
select select "service"
click at [87, 488] on select "Select Service Product Membership Package Voucher Prepaid Gift Card" at bounding box center [147, 503] width 121 height 30
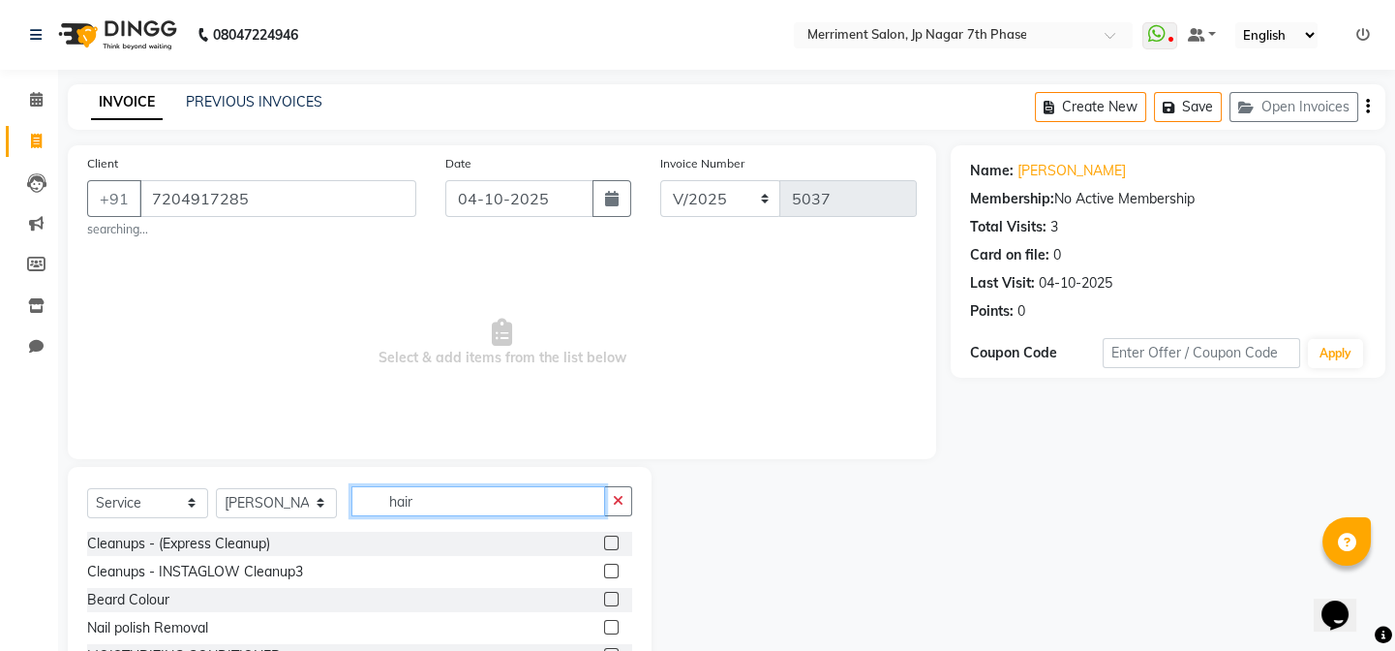
click at [483, 493] on input "hair" at bounding box center [478, 501] width 254 height 30
type input "hair was"
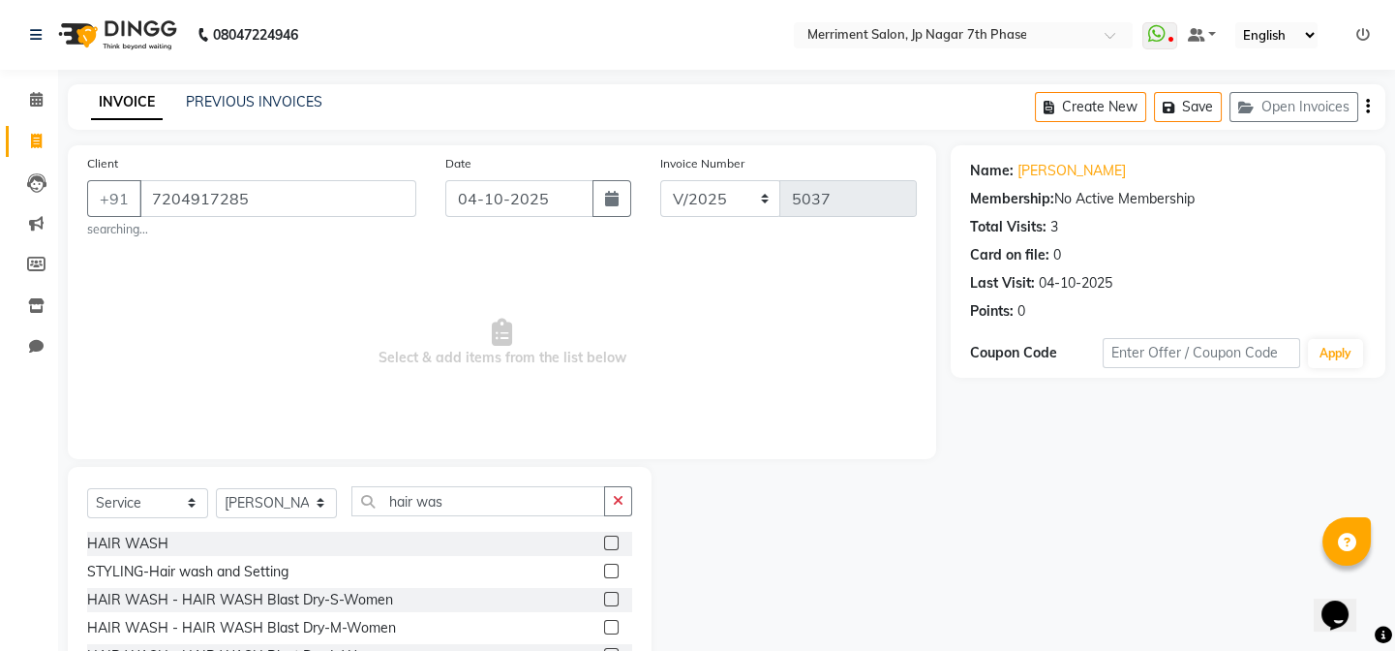
click at [604, 568] on label at bounding box center [611, 570] width 15 height 15
click at [604, 568] on input "checkbox" at bounding box center [610, 571] width 13 height 13
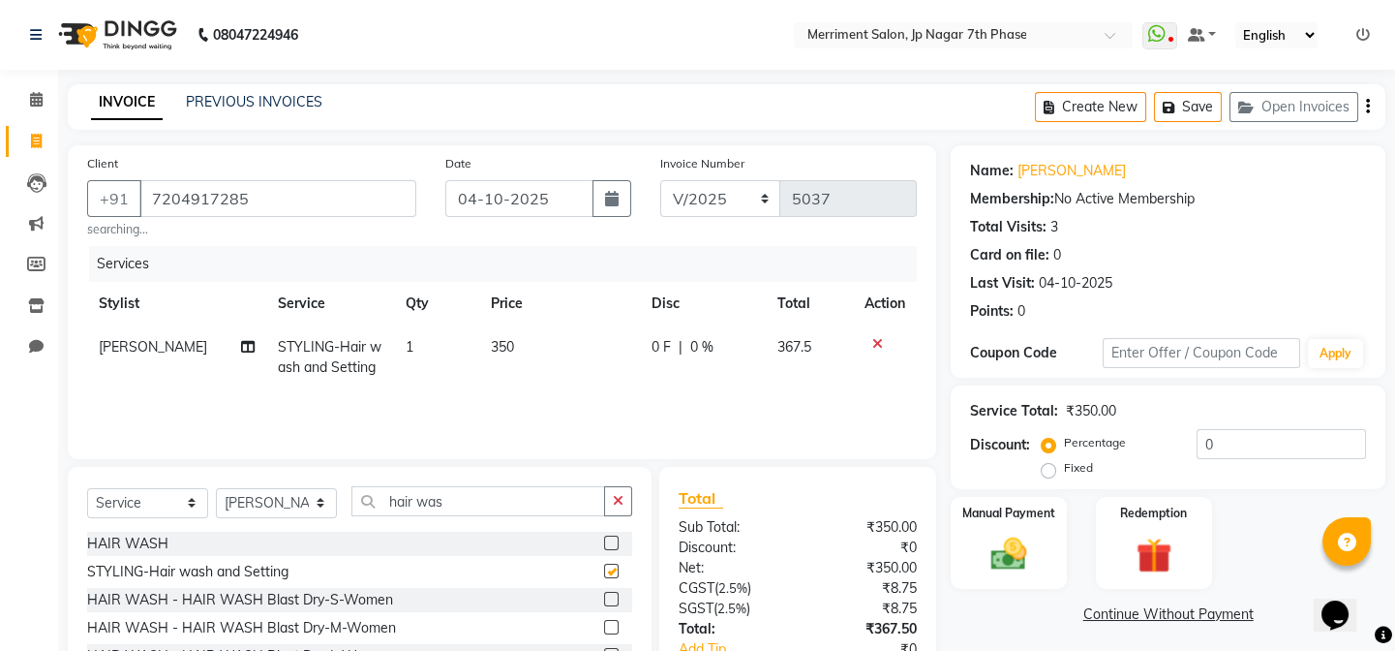
checkbox input "false"
click at [503, 343] on span "350" at bounding box center [502, 346] width 23 height 17
select select "93014"
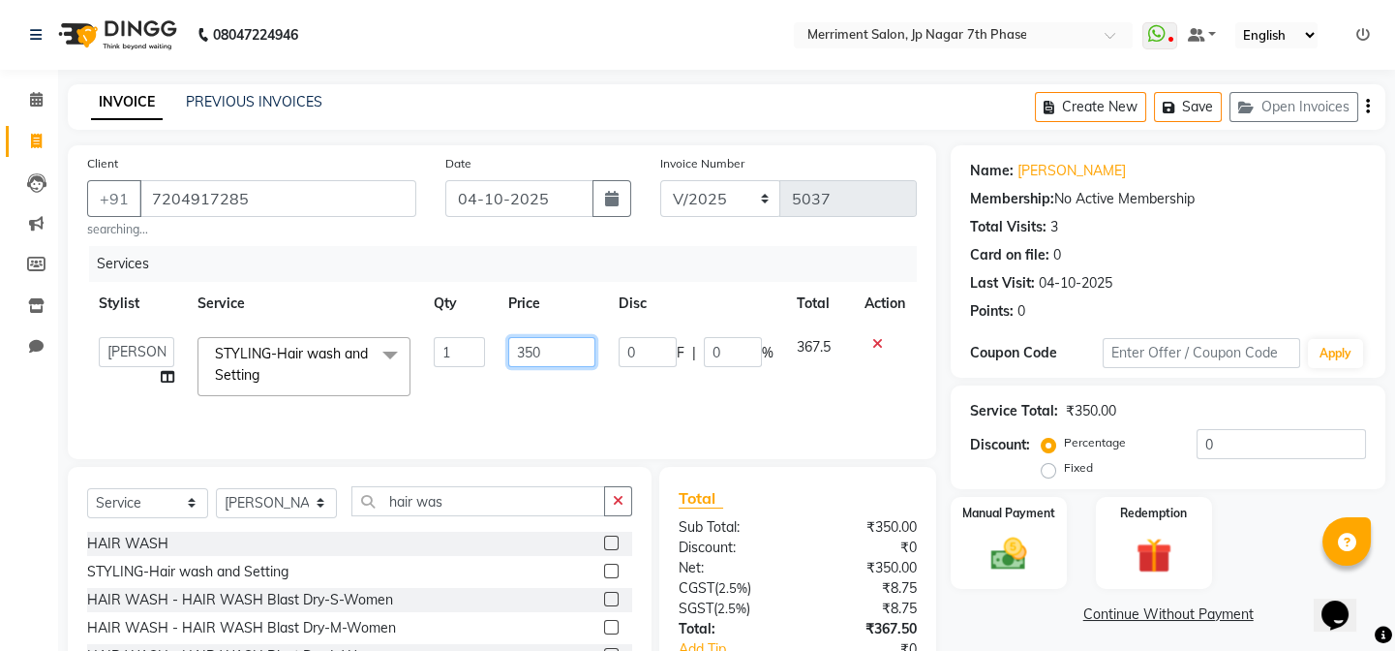
click at [558, 351] on input "350" at bounding box center [552, 352] width 88 height 30
type input "3"
type input "800"
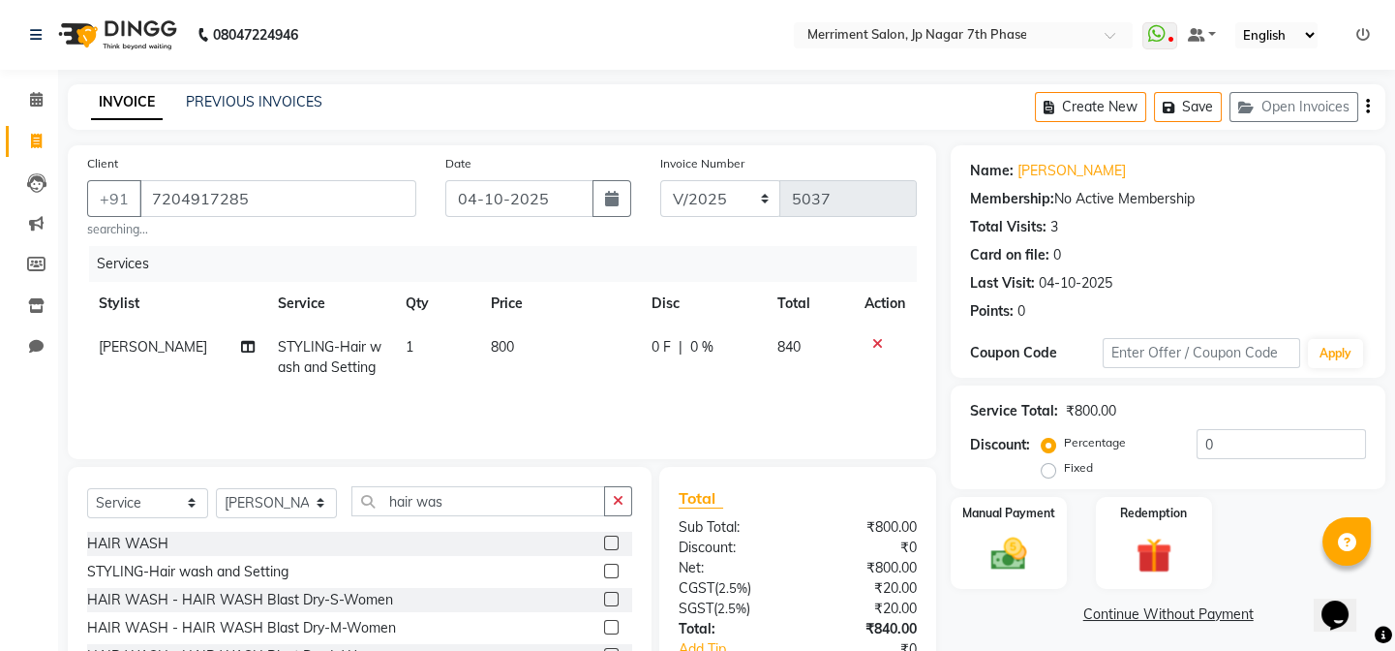
click at [795, 395] on div "Services Stylist Service Qty Price Disc Total Action [PERSON_NAME] STYLING-Hair…" at bounding box center [502, 343] width 830 height 194
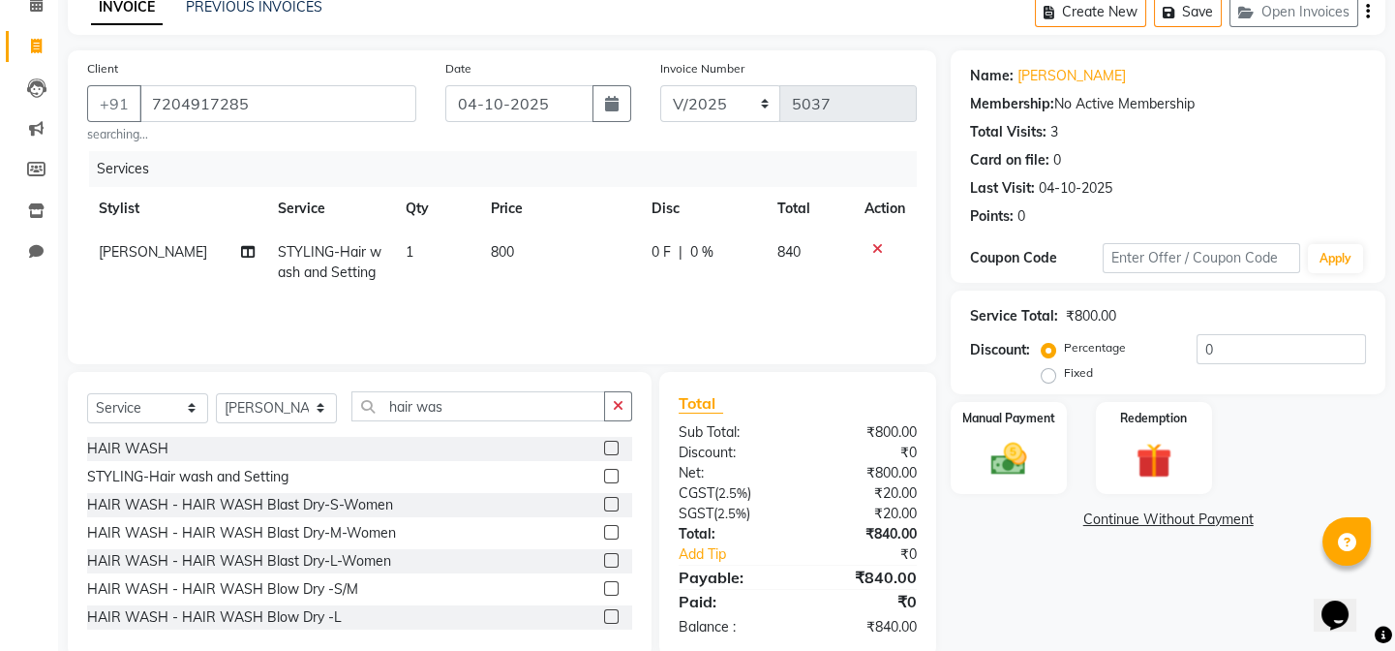
scroll to position [132, 0]
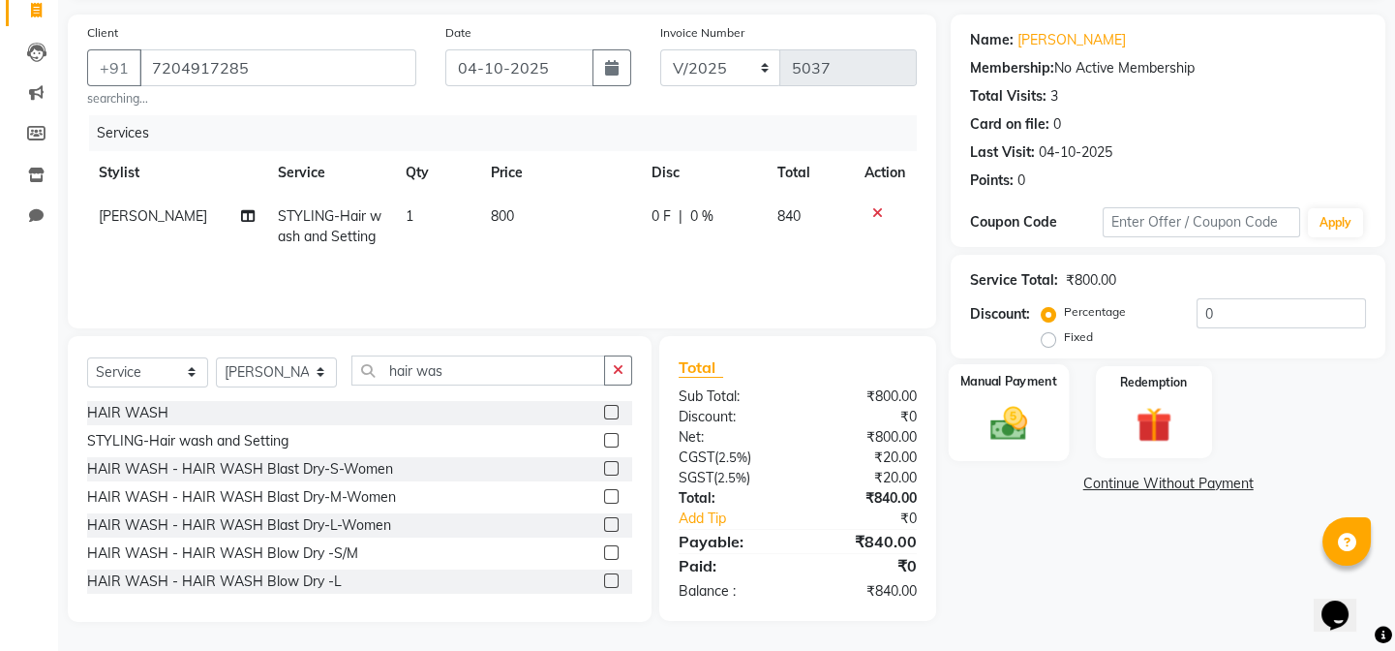
click at [1040, 436] on div "Manual Payment" at bounding box center [1009, 412] width 120 height 96
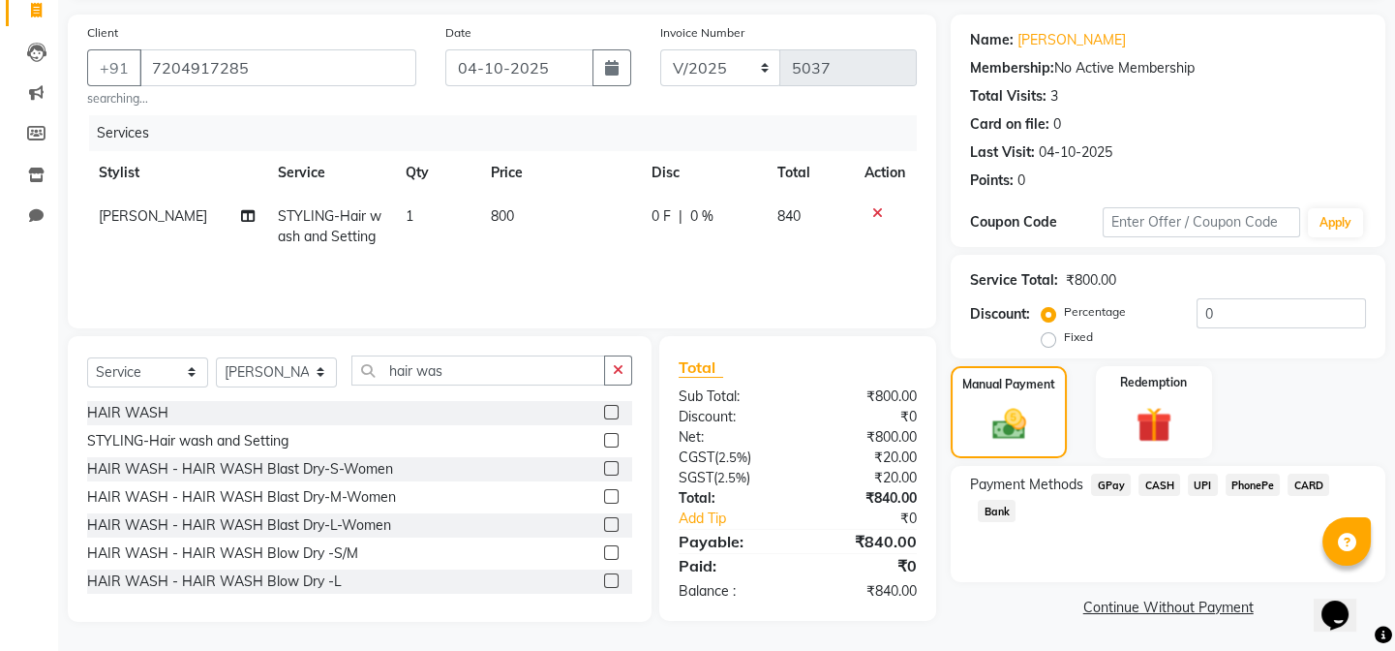
drag, startPoint x: 1203, startPoint y: 479, endPoint x: 1162, endPoint y: 527, distance: 63.1
click at [1203, 479] on span "UPI" at bounding box center [1203, 484] width 30 height 22
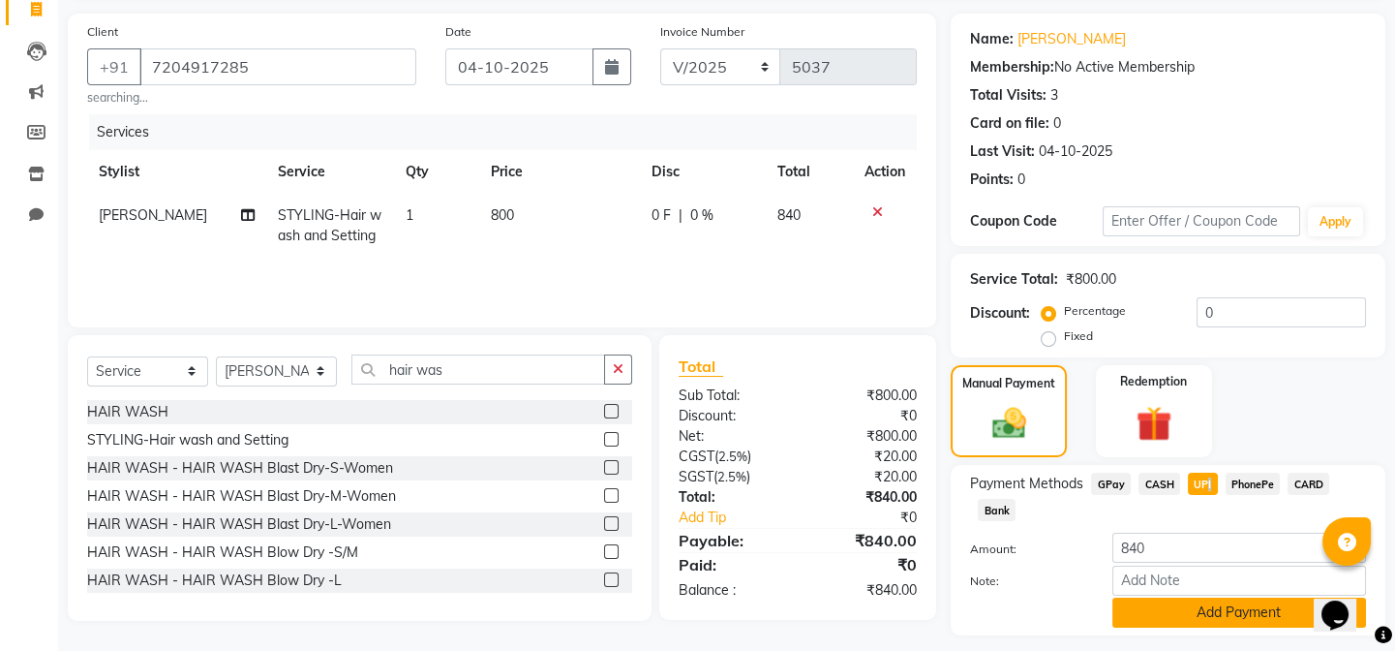
click at [1155, 612] on button "Add Payment" at bounding box center [1239, 612] width 254 height 30
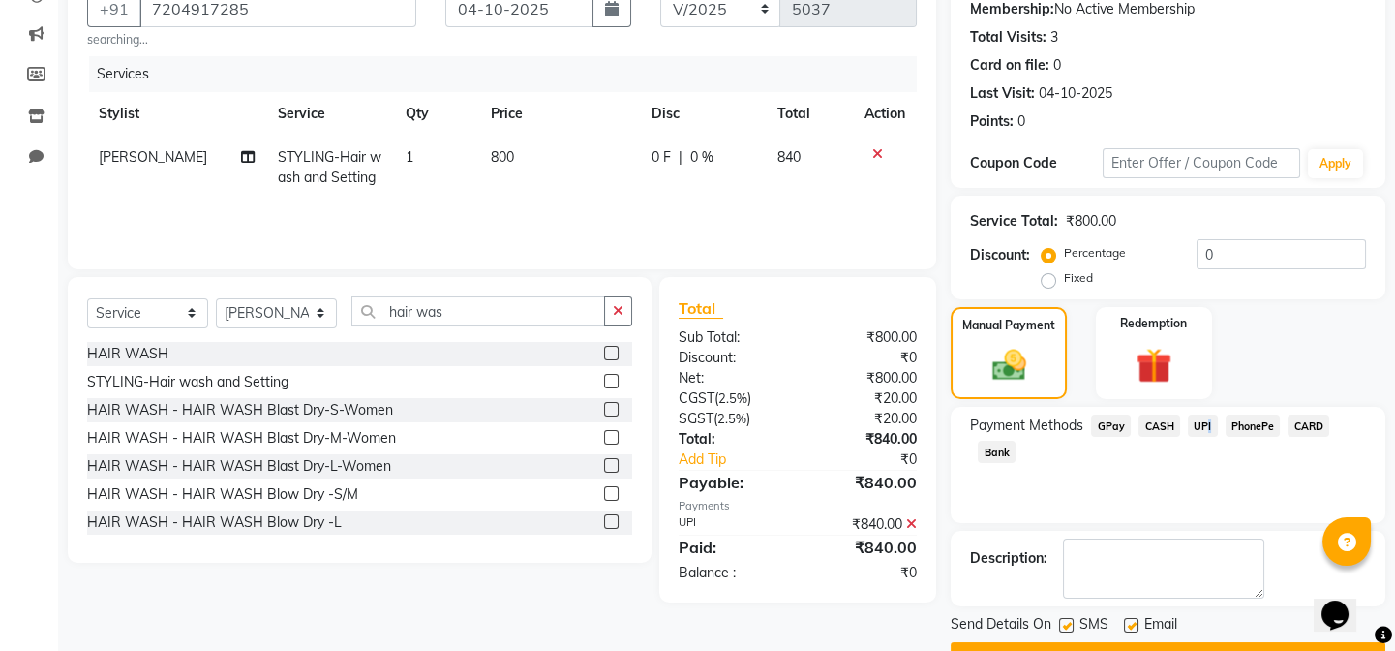
scroll to position [239, 0]
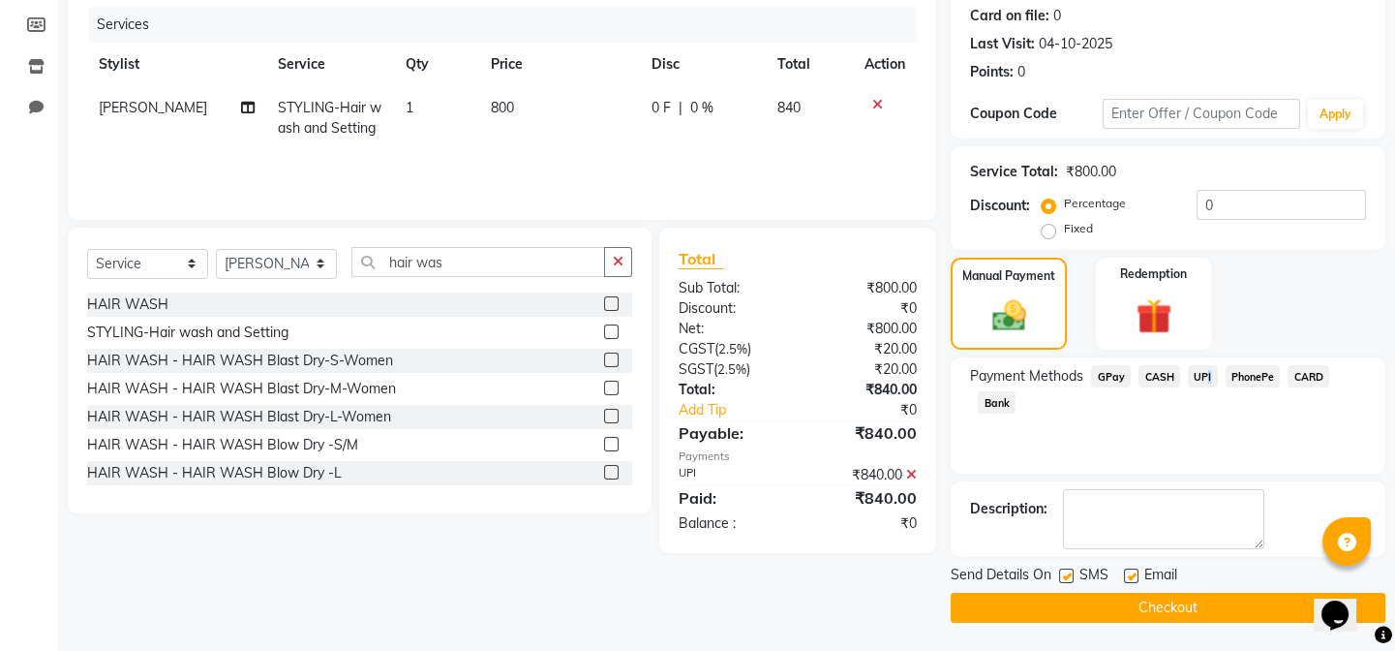
click at [1144, 605] on button "Checkout" at bounding box center [1168, 608] width 435 height 30
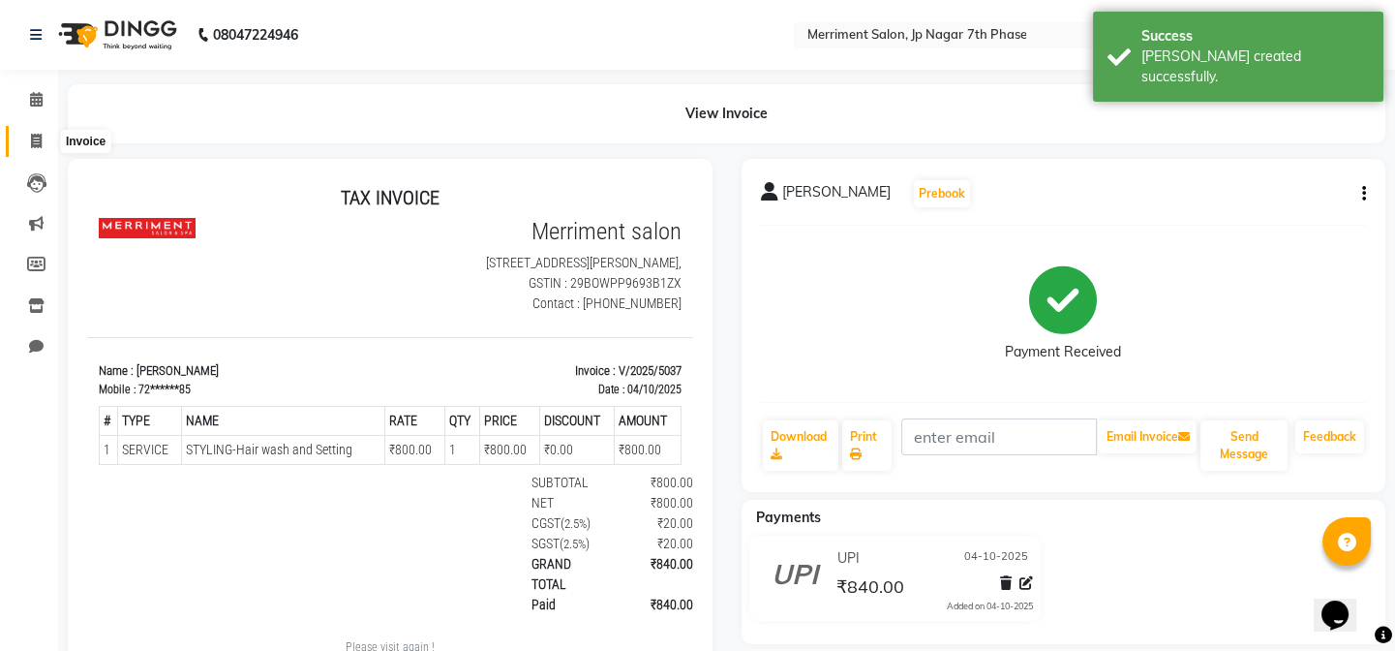
click at [31, 139] on icon at bounding box center [36, 141] width 11 height 15
select select "service"
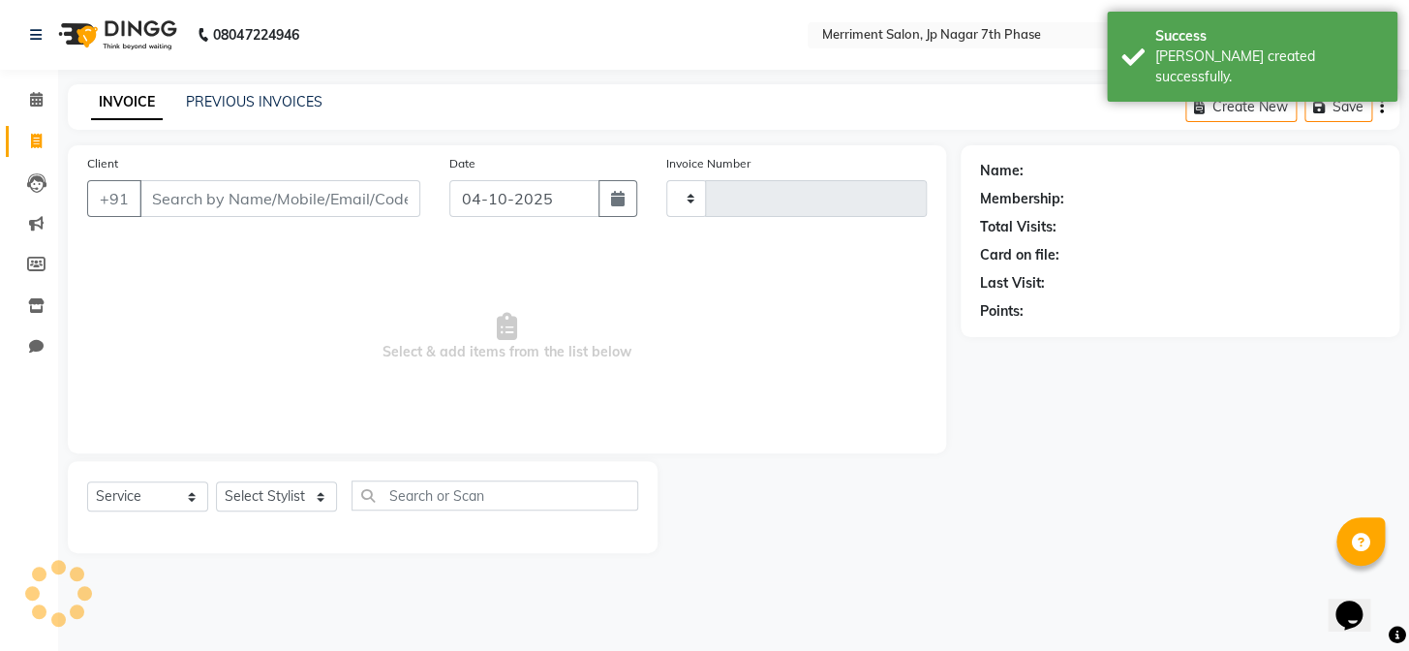
type input "5038"
select select "4110"
click at [259, 104] on link "PREVIOUS INVOICES" at bounding box center [254, 101] width 137 height 17
